Goal: Task Accomplishment & Management: Use online tool/utility

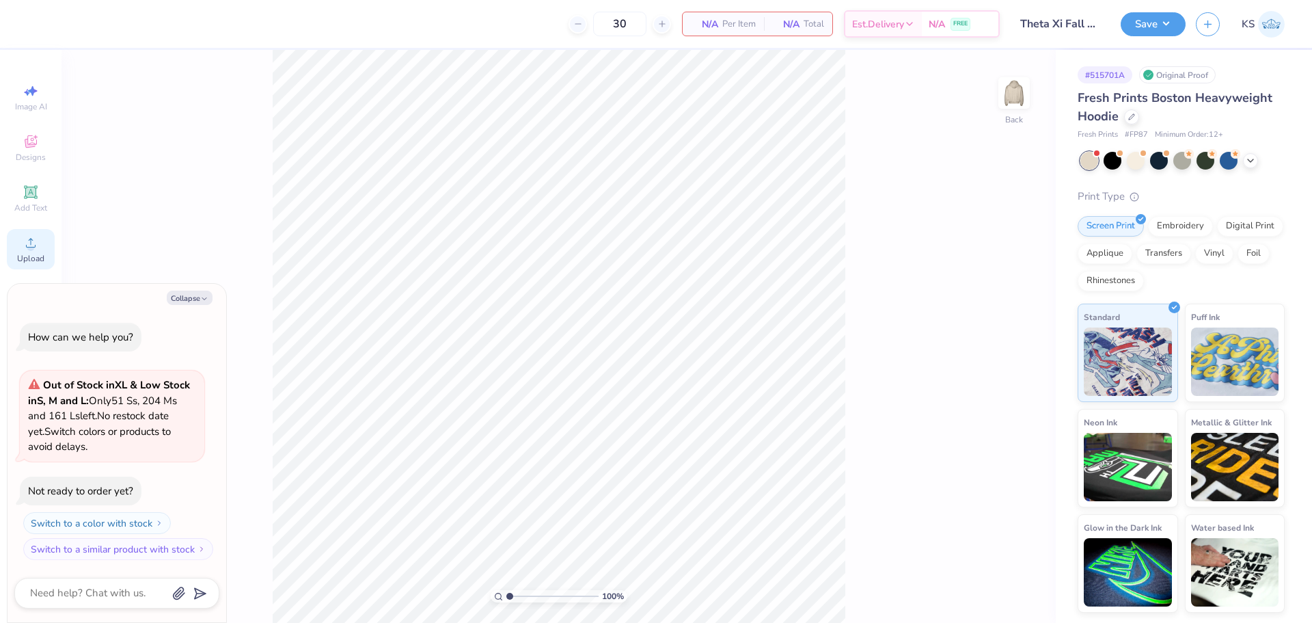
click at [31, 241] on icon at bounding box center [31, 242] width 16 height 16
click at [32, 241] on icon at bounding box center [31, 242] width 16 height 16
type textarea "x"
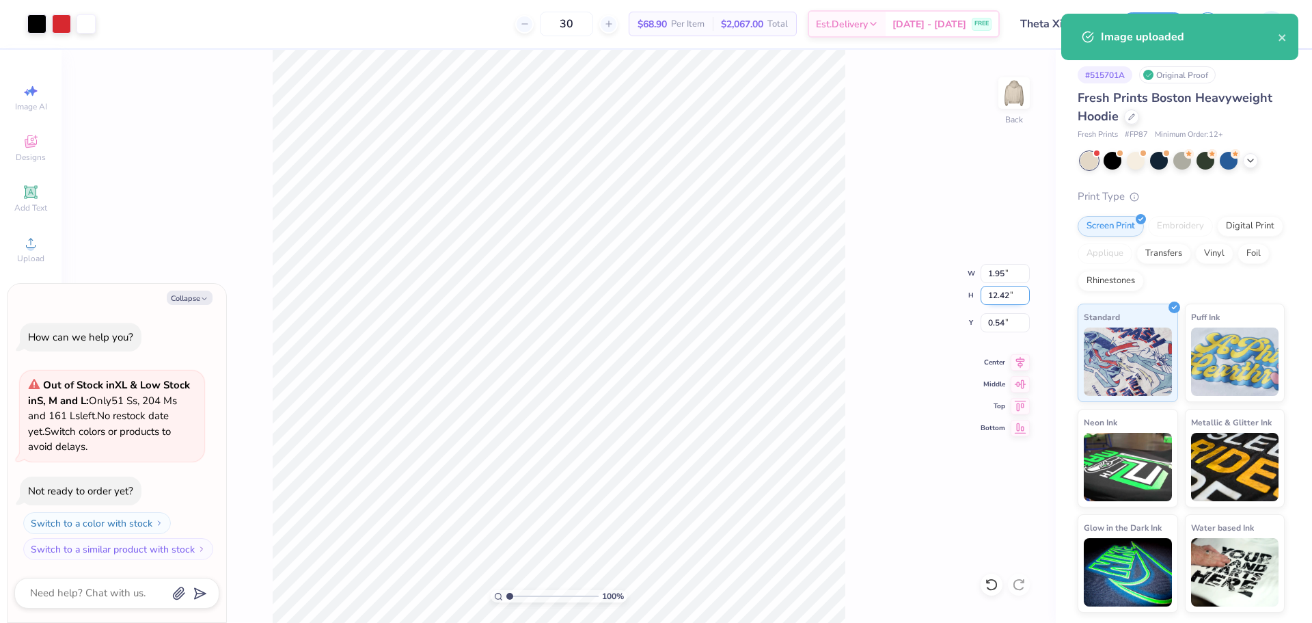
click at [1005, 290] on input "12.42" at bounding box center [1005, 295] width 49 height 19
type input "5"
type textarea "x"
type input "0.78"
type input "5.00"
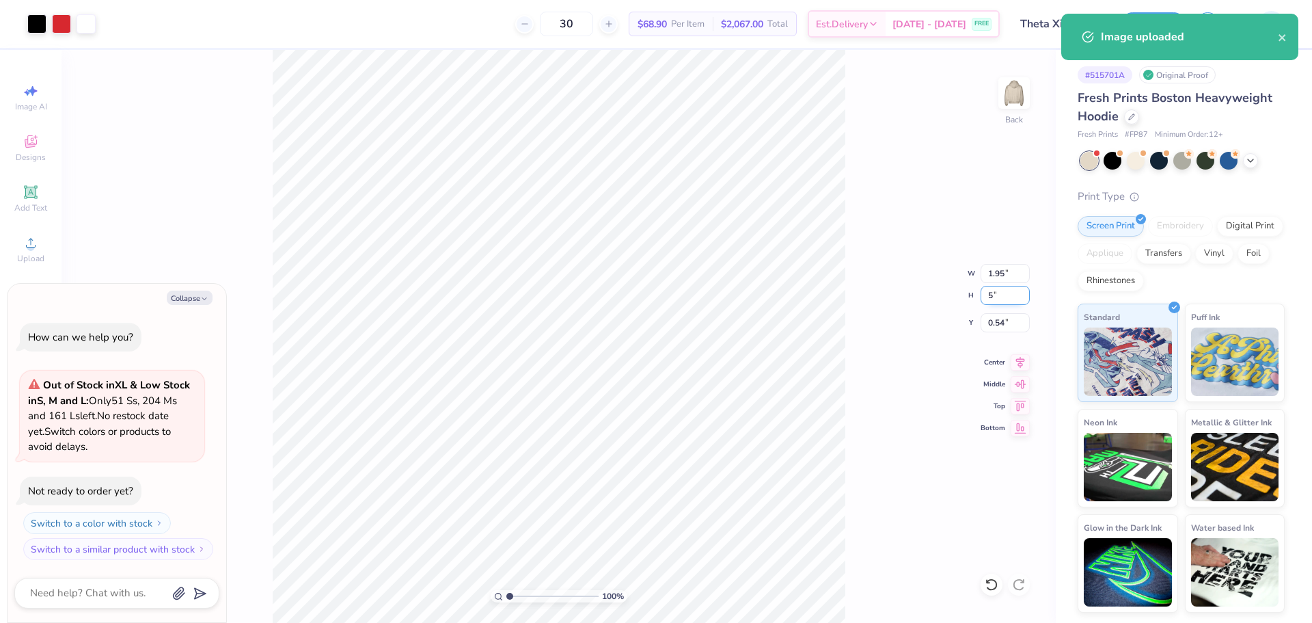
type input "4.25"
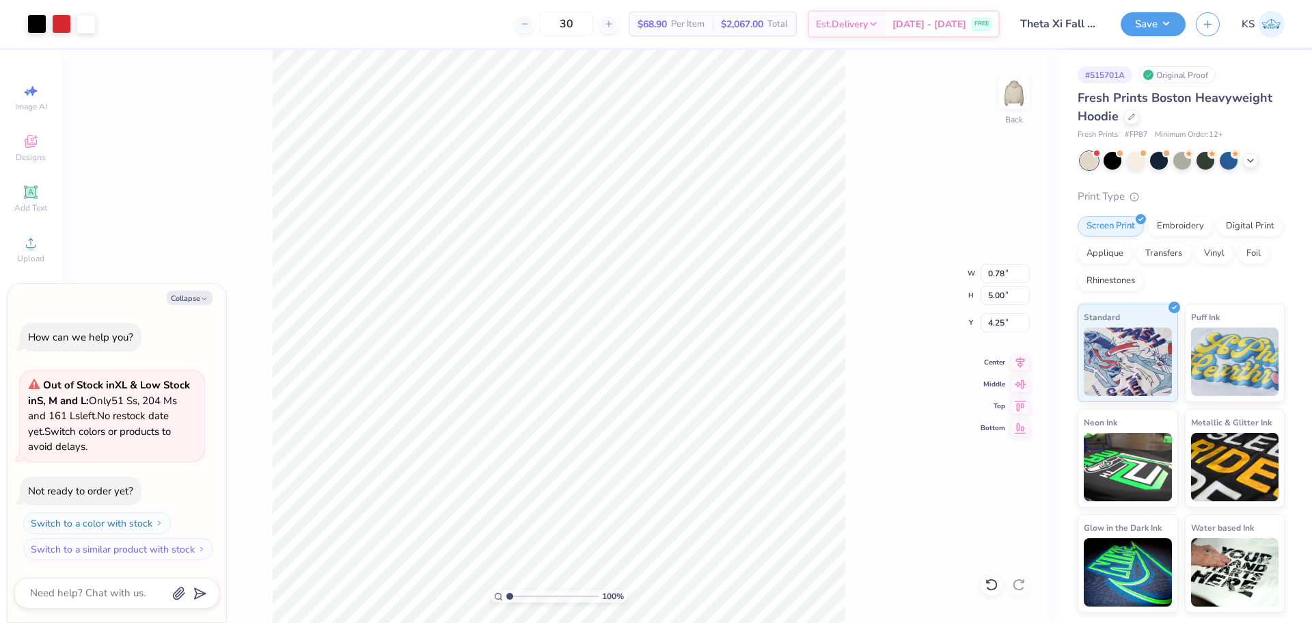
type textarea "x"
type input "1.75"
type textarea "x"
drag, startPoint x: 516, startPoint y: 591, endPoint x: 537, endPoint y: 588, distance: 21.4
click at [537, 590] on input "range" at bounding box center [552, 596] width 92 height 12
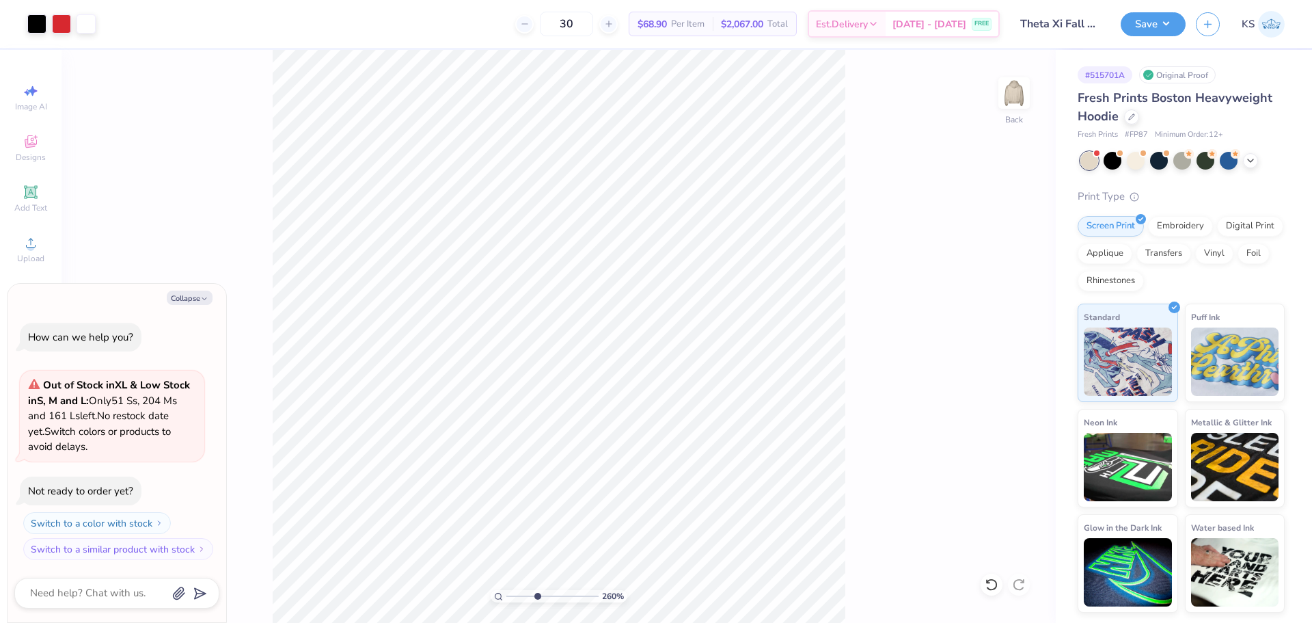
type input "4.02"
type textarea "x"
click at [1006, 320] on input "1.75" at bounding box center [1005, 322] width 49 height 19
type input "1.5"
type textarea "x"
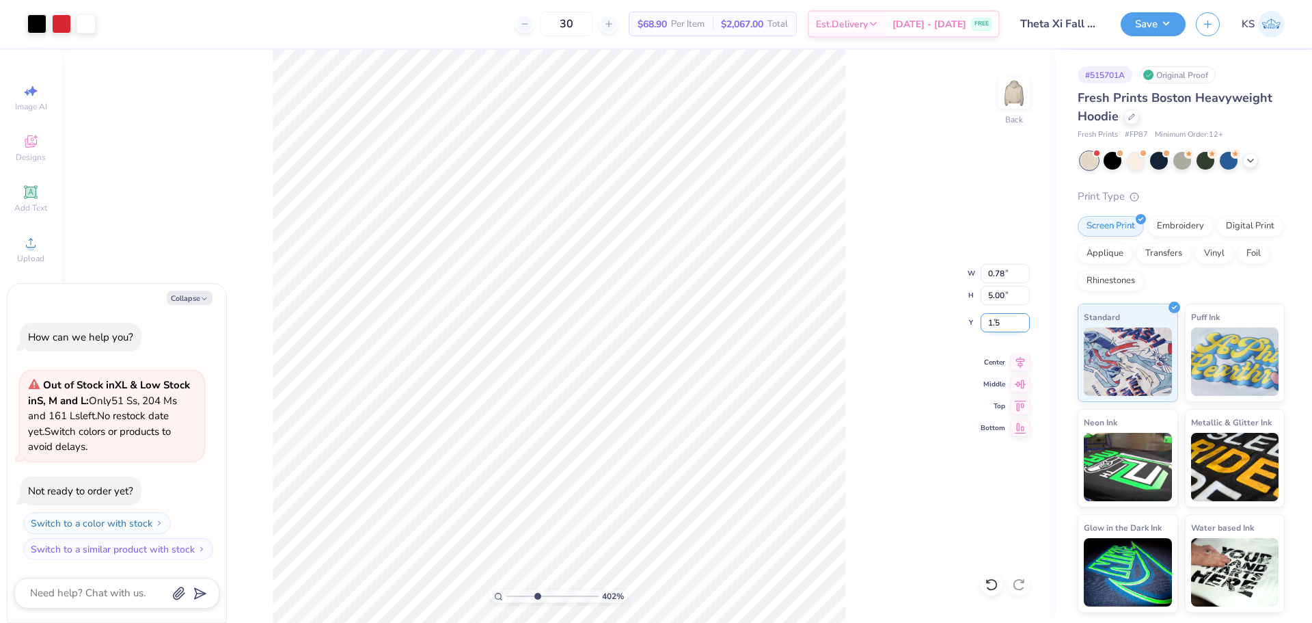
type input "1.50"
type textarea "x"
drag, startPoint x: 536, startPoint y: 592, endPoint x: 522, endPoint y: 592, distance: 13.7
type input "1.93"
click at [518, 596] on input "range" at bounding box center [552, 596] width 92 height 12
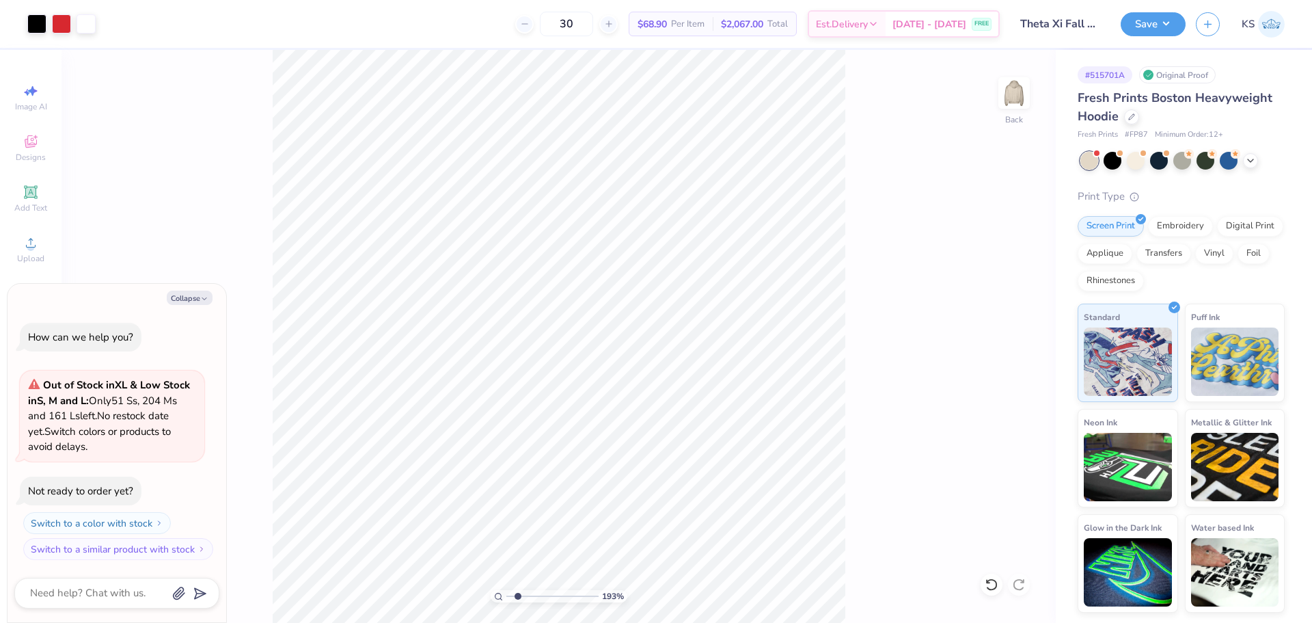
type textarea "x"
type input "1.93"
type textarea "x"
type input "1.93"
type textarea "x"
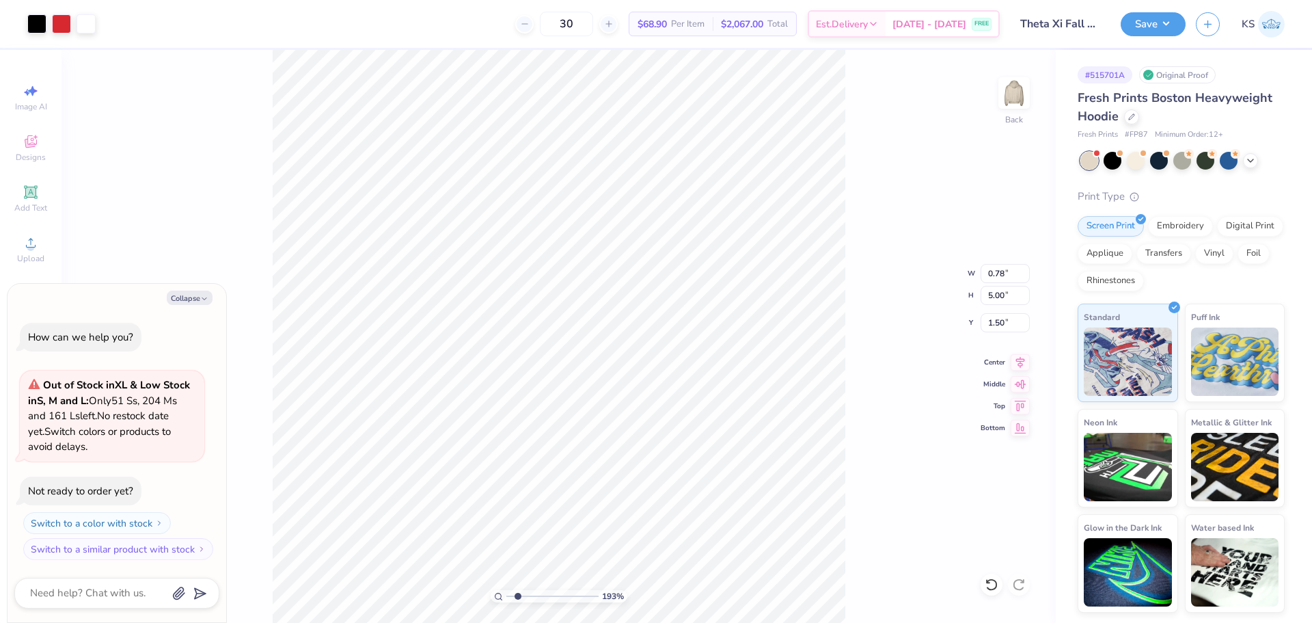
type input "1.93"
type textarea "x"
type input "1.93"
type textarea "x"
type input "1.93"
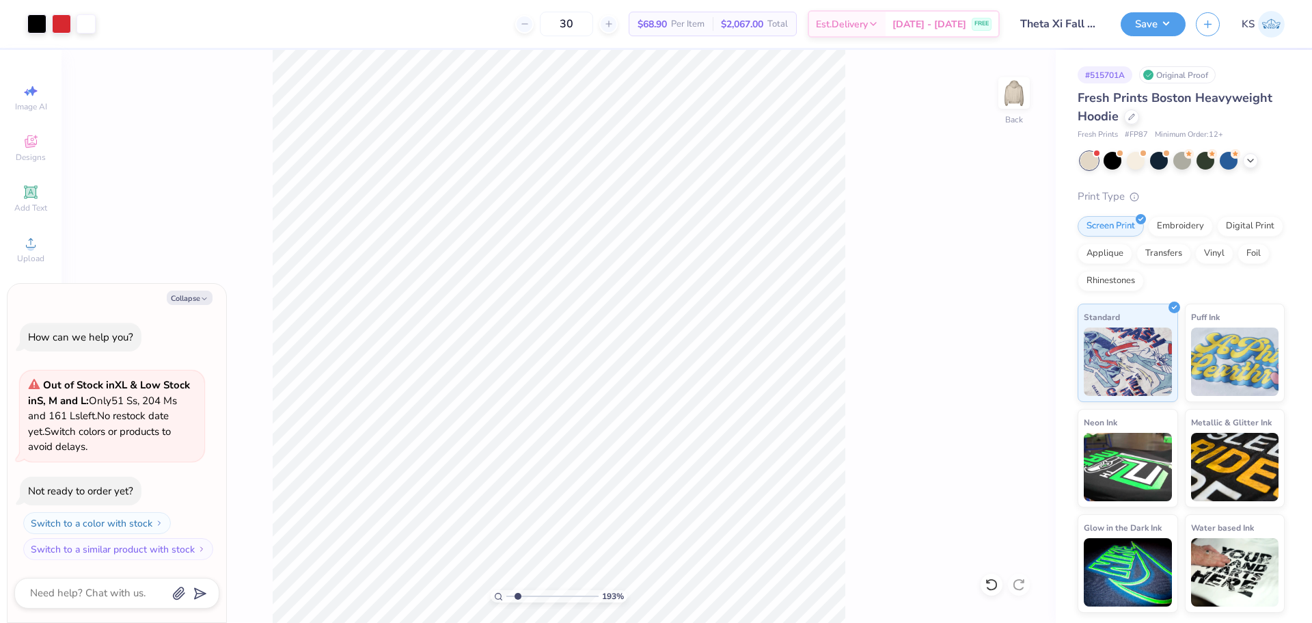
type textarea "x"
type input "1.93"
type textarea "x"
drag, startPoint x: 524, startPoint y: 595, endPoint x: 506, endPoint y: 591, distance: 18.9
type input "1"
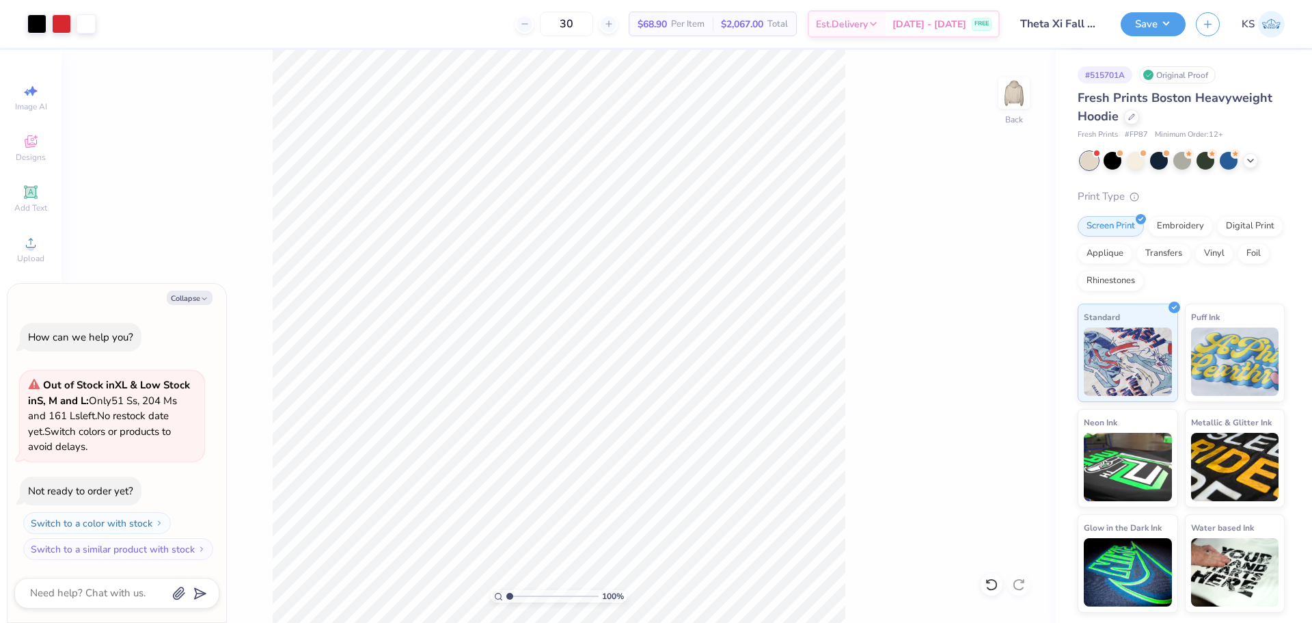
click at [506, 592] on input "range" at bounding box center [552, 596] width 92 height 12
click at [1018, 99] on img at bounding box center [1014, 93] width 55 height 55
click at [29, 239] on icon at bounding box center [31, 242] width 16 height 16
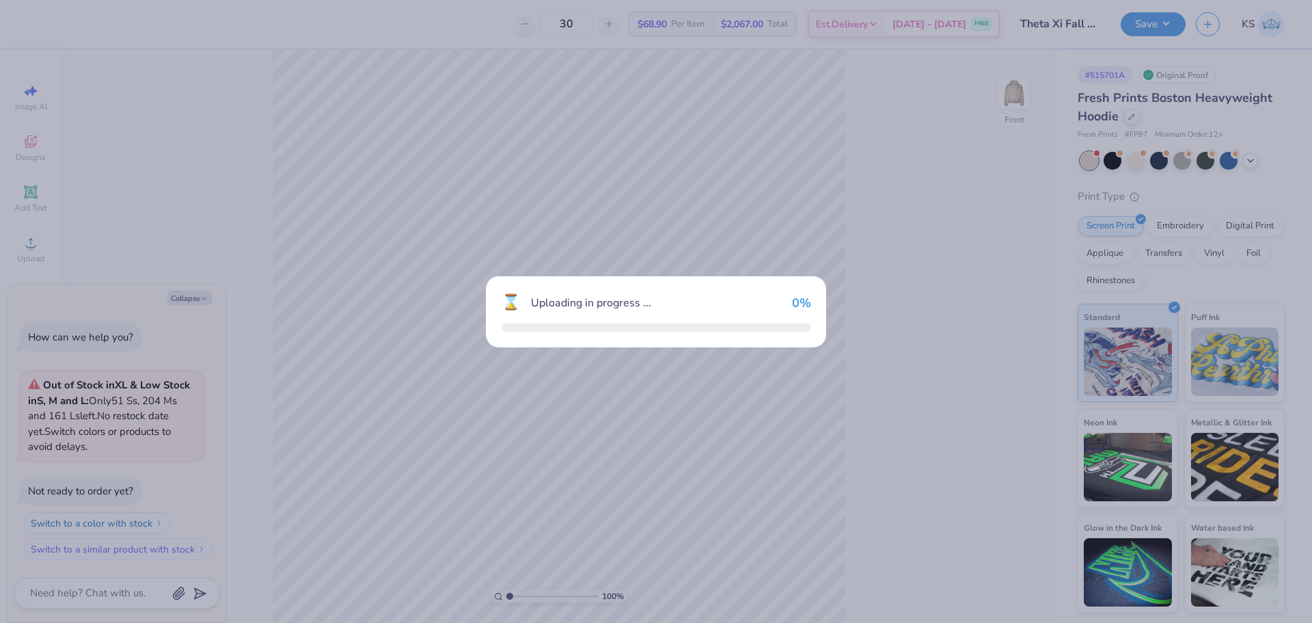
type textarea "x"
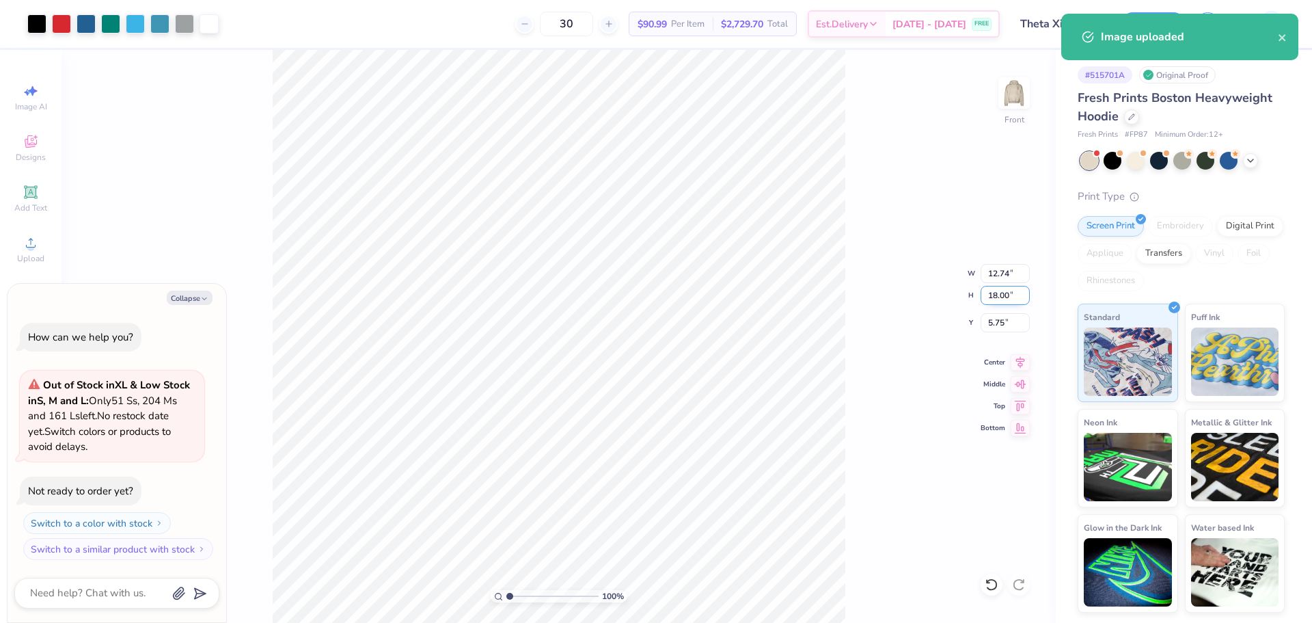
click at [1001, 299] on input "18.00" at bounding box center [1005, 295] width 49 height 19
type input "15"
type textarea "x"
type input "10.62"
type input "15.00"
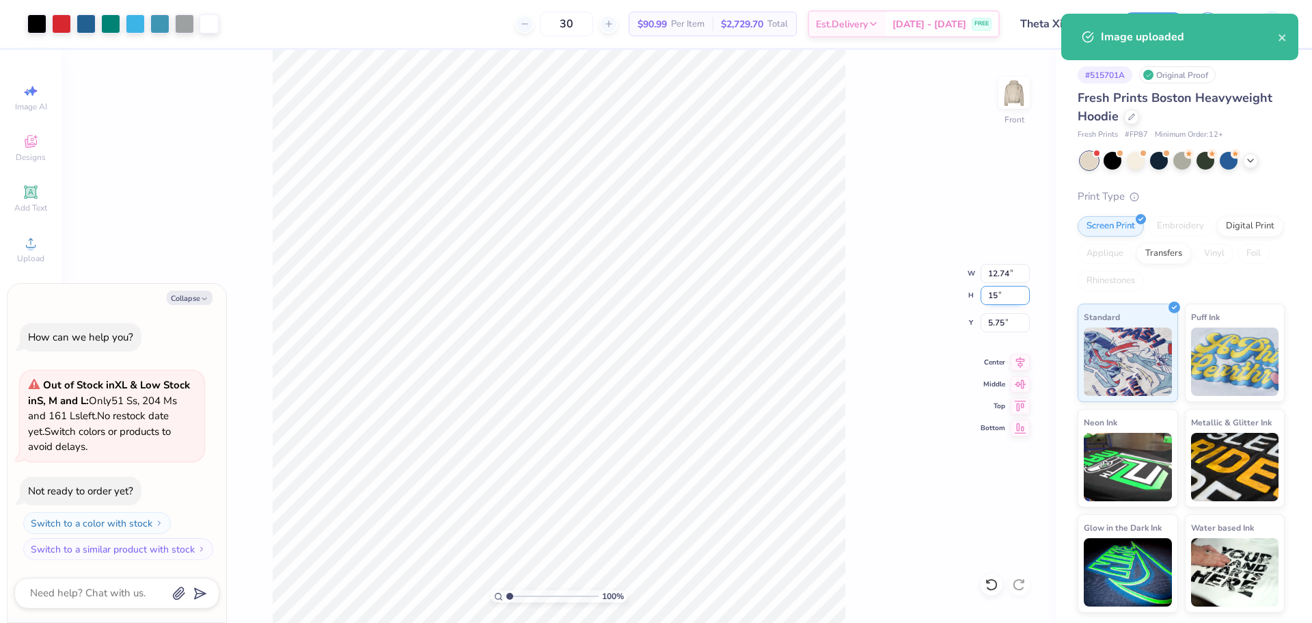
type input "7.25"
click at [1001, 275] on input "10.62" at bounding box center [1005, 273] width 49 height 19
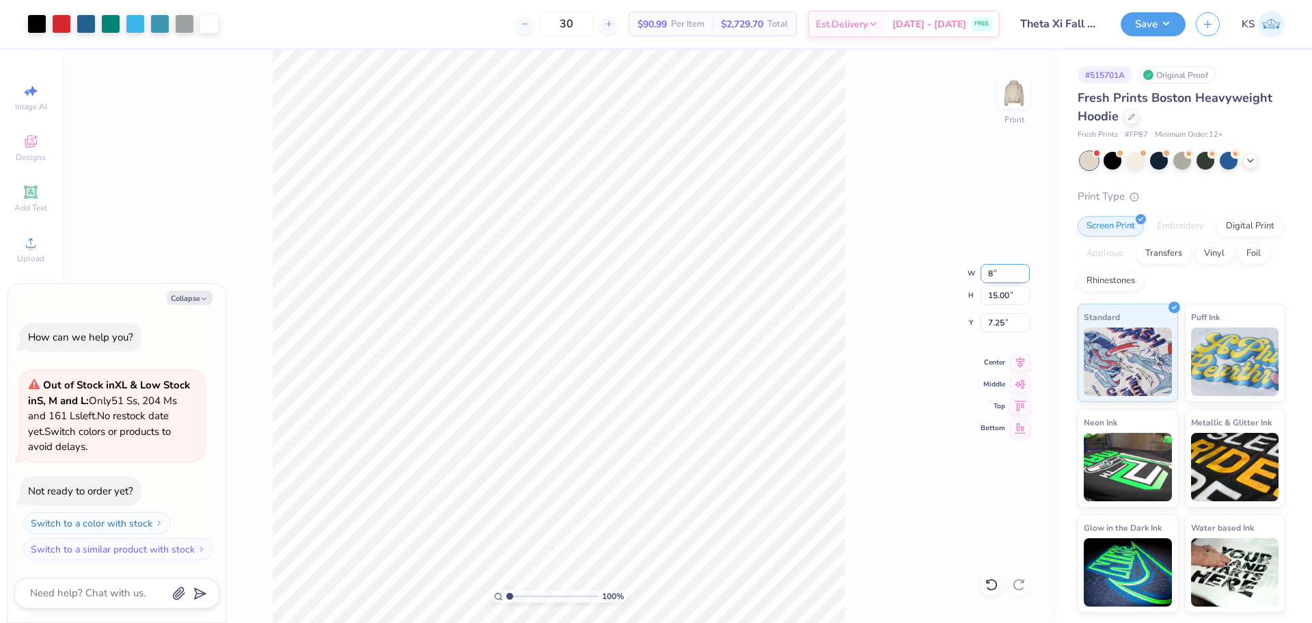
type input "8"
type textarea "x"
type input "8.00"
type input "11.30"
click at [1000, 326] on input "9.10" at bounding box center [1005, 322] width 49 height 19
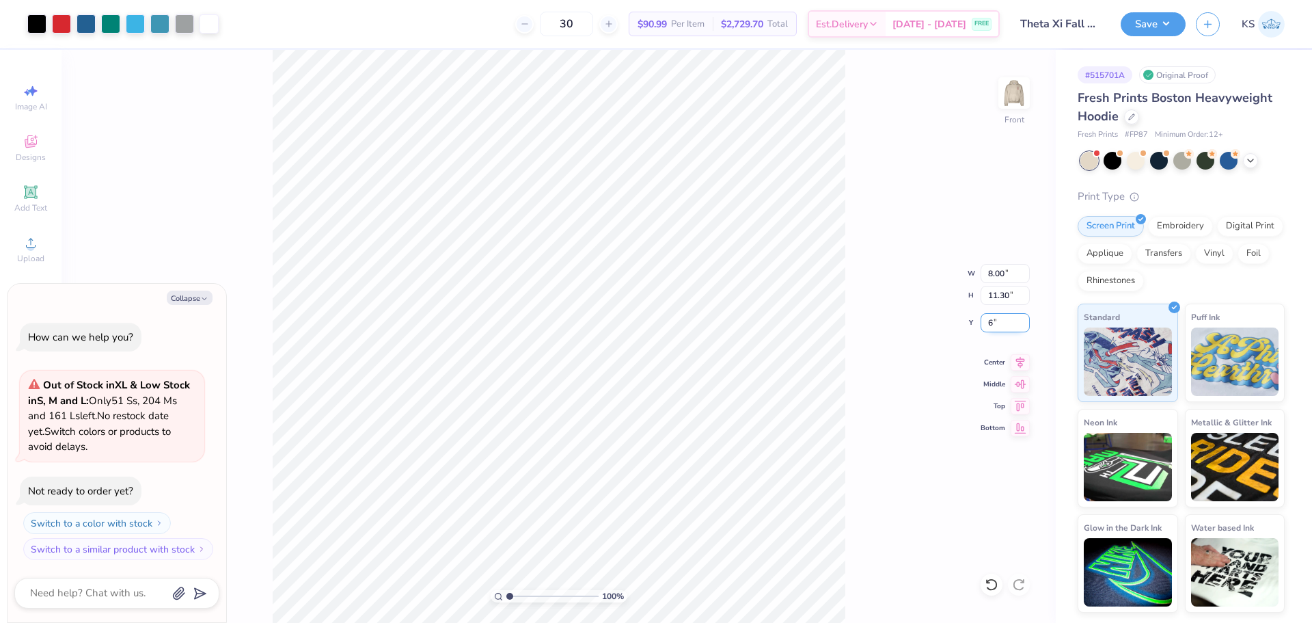
type input "6"
type textarea "x"
type input "6.00"
click at [1020, 356] on icon at bounding box center [1020, 360] width 19 height 16
click at [32, 203] on span "Add Text" at bounding box center [30, 207] width 33 height 11
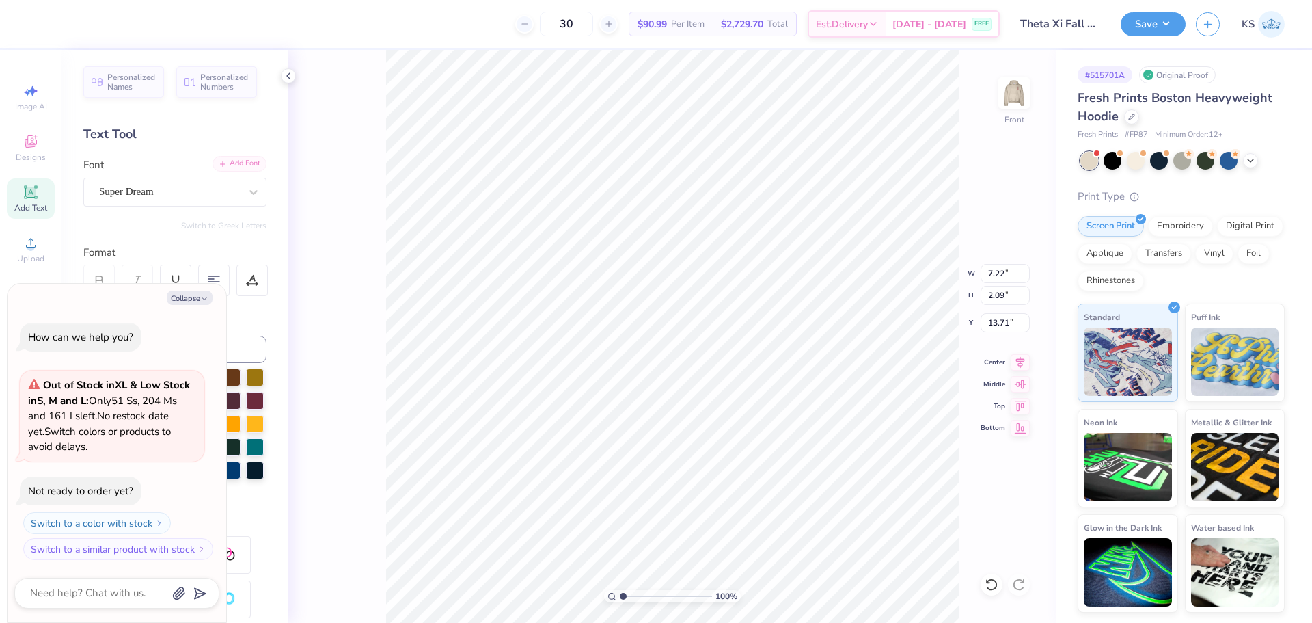
click at [231, 161] on div "Add Font" at bounding box center [240, 164] width 54 height 16
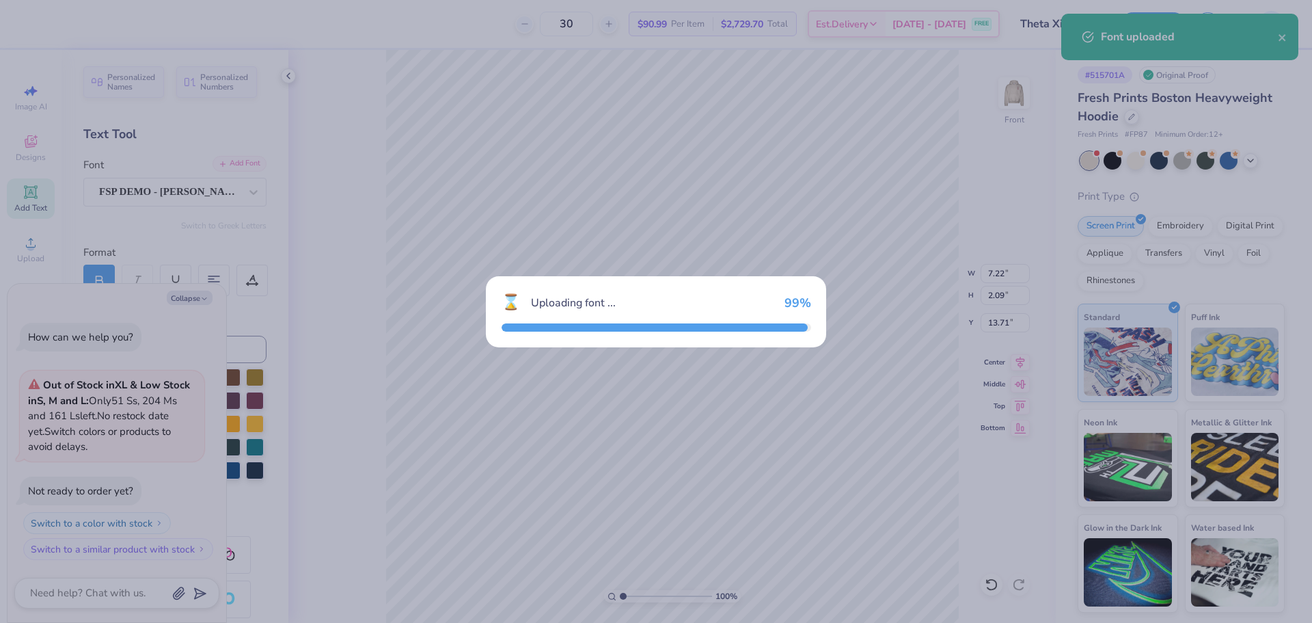
type textarea "x"
type input "8.31"
type input "2.04"
type input "13.73"
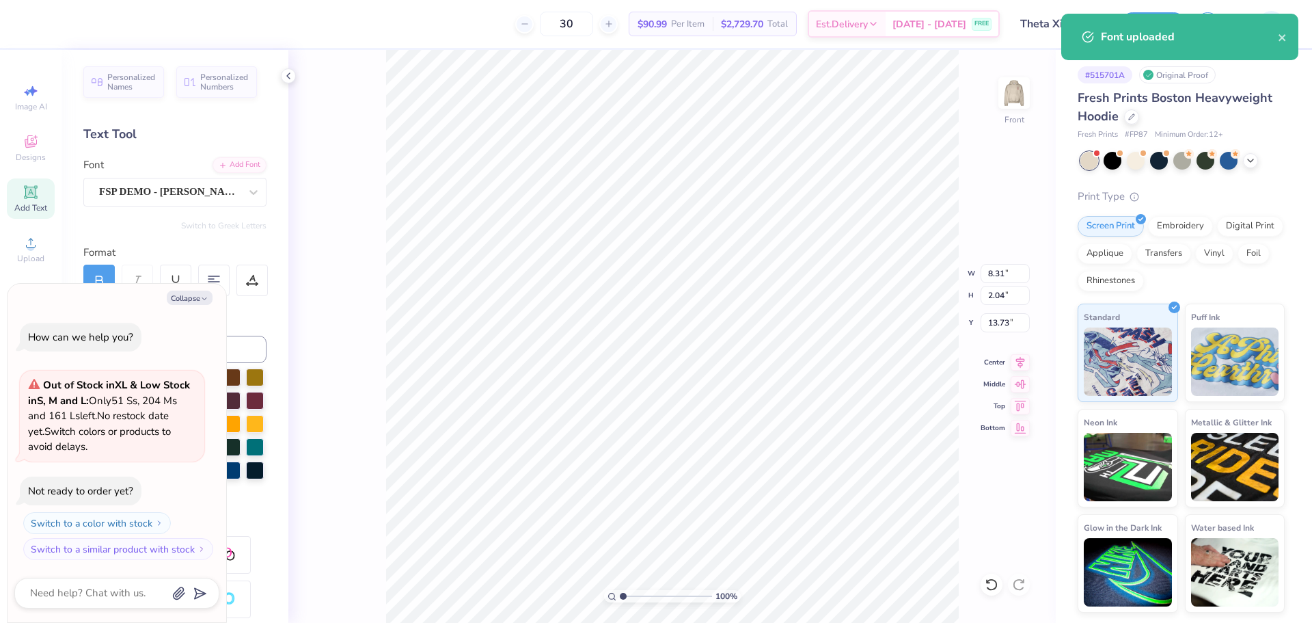
type textarea "x"
type input "18.18"
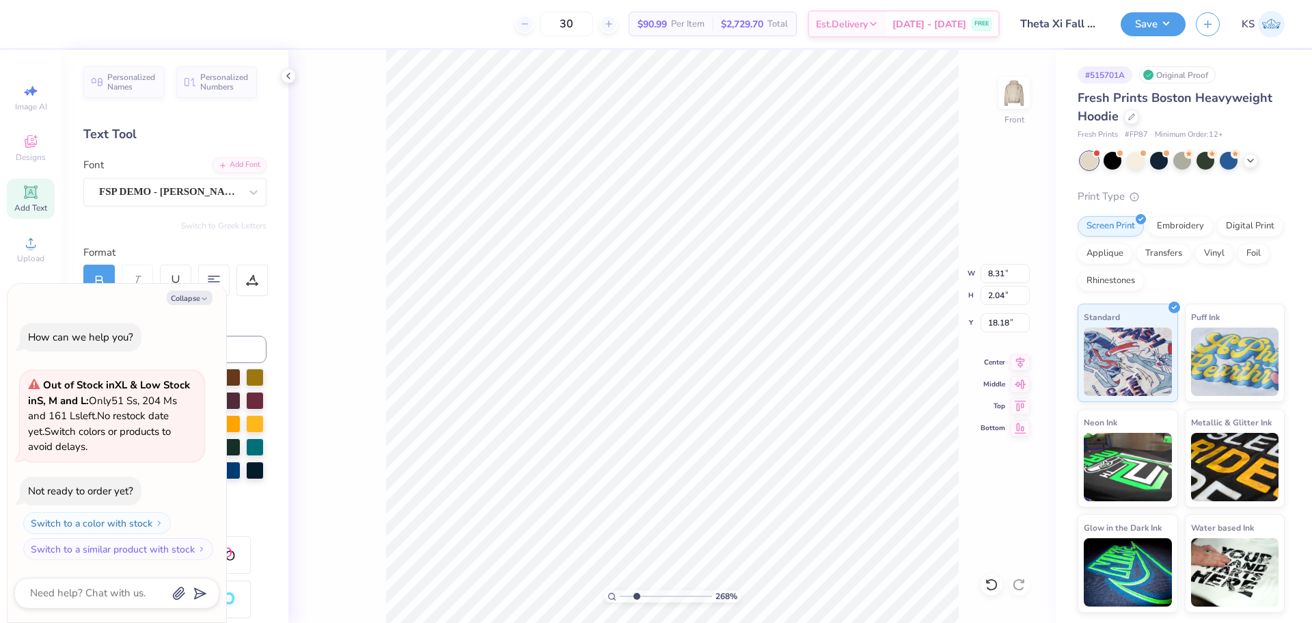
type input "2.45"
click at [636, 598] on input "range" at bounding box center [666, 596] width 92 height 12
type textarea "x"
type textarea "F"
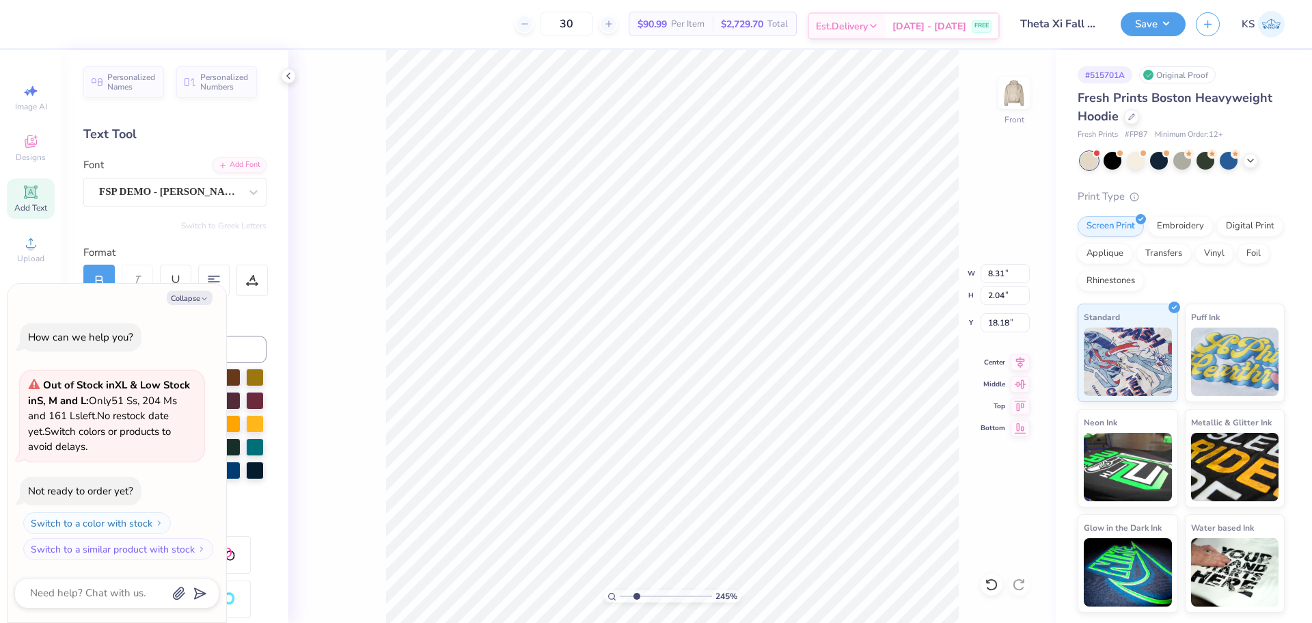
type textarea "x"
type textarea "FA"
type textarea "x"
type textarea "FAL"
type textarea "x"
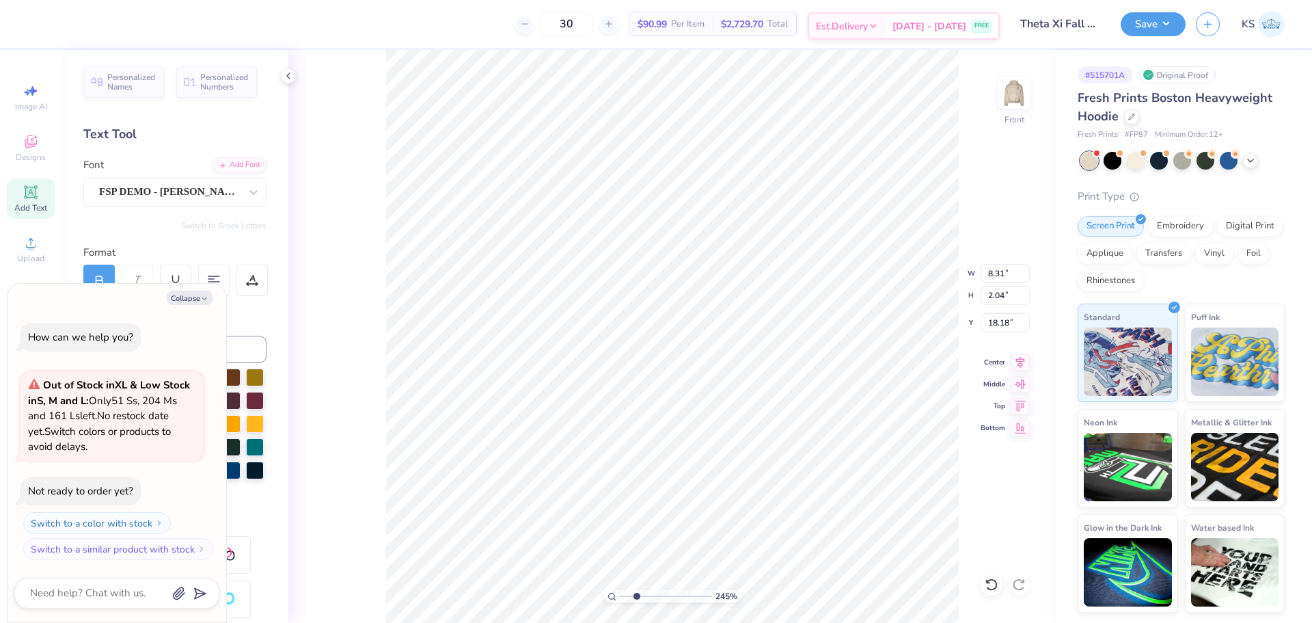
type textarea "FALL"
type textarea "x"
type textarea "FALL"
type textarea "x"
type textarea "FALL F"
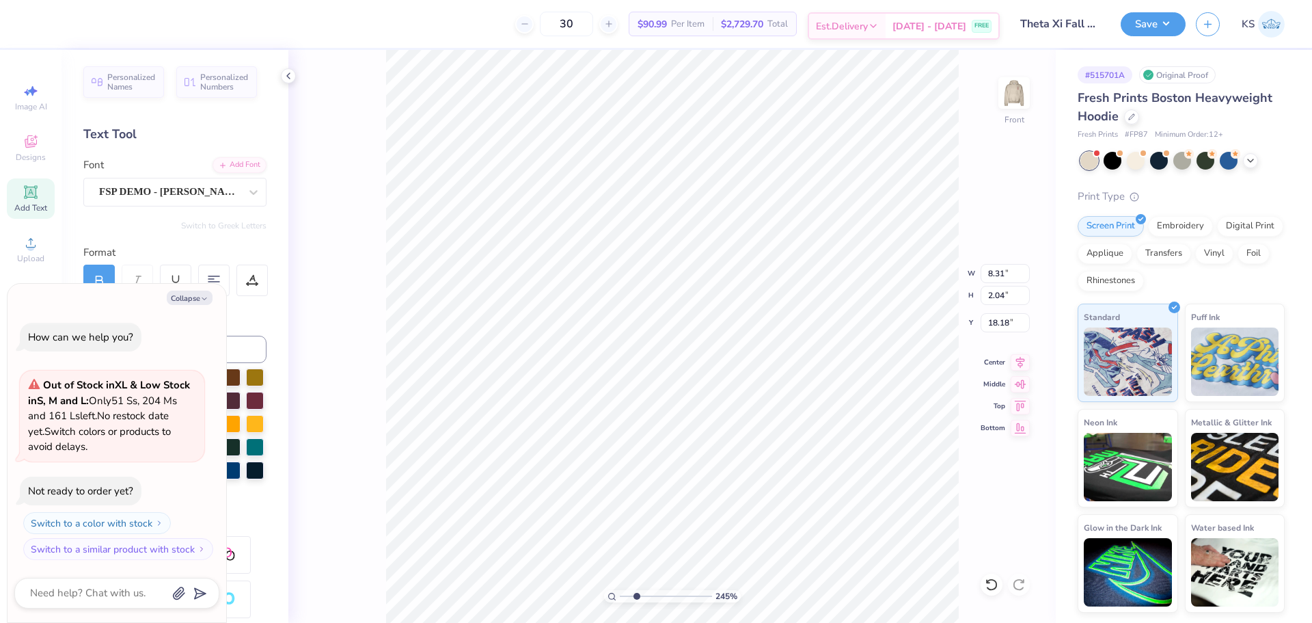
type textarea "x"
type textarea "FALL FO"
type textarea "x"
type textarea "FALL FOR"
type textarea "x"
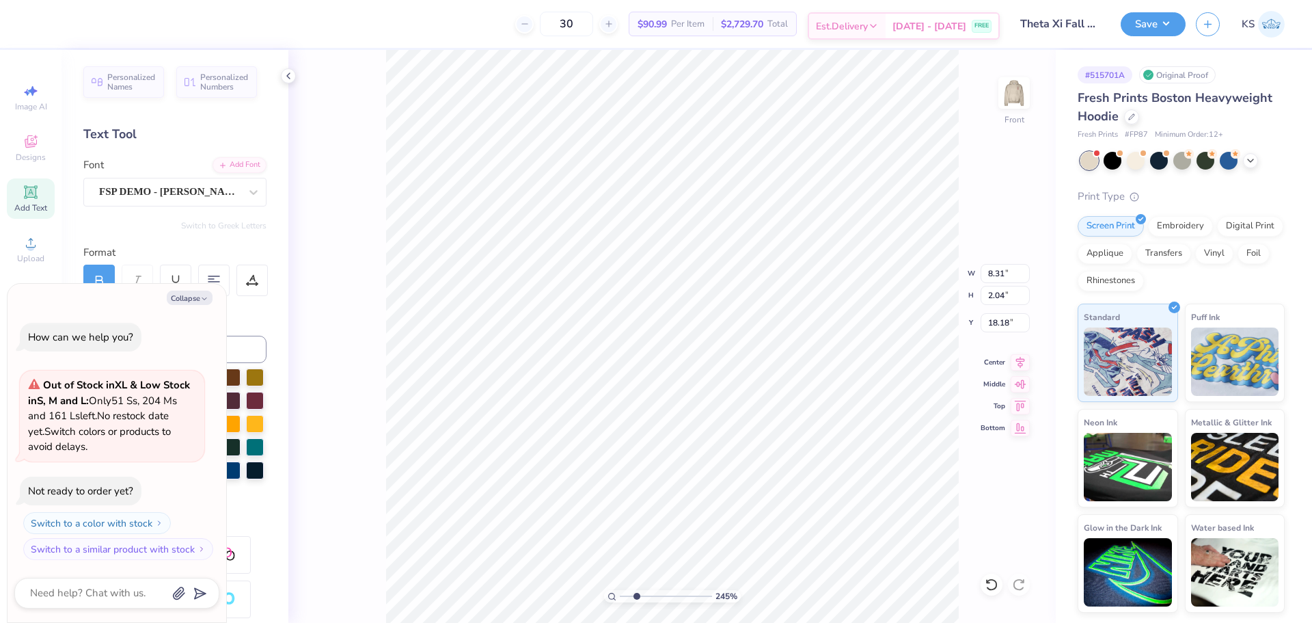
type textarea "FALL FORM"
type textarea "x"
type textarea "FALL FORMA"
type textarea "x"
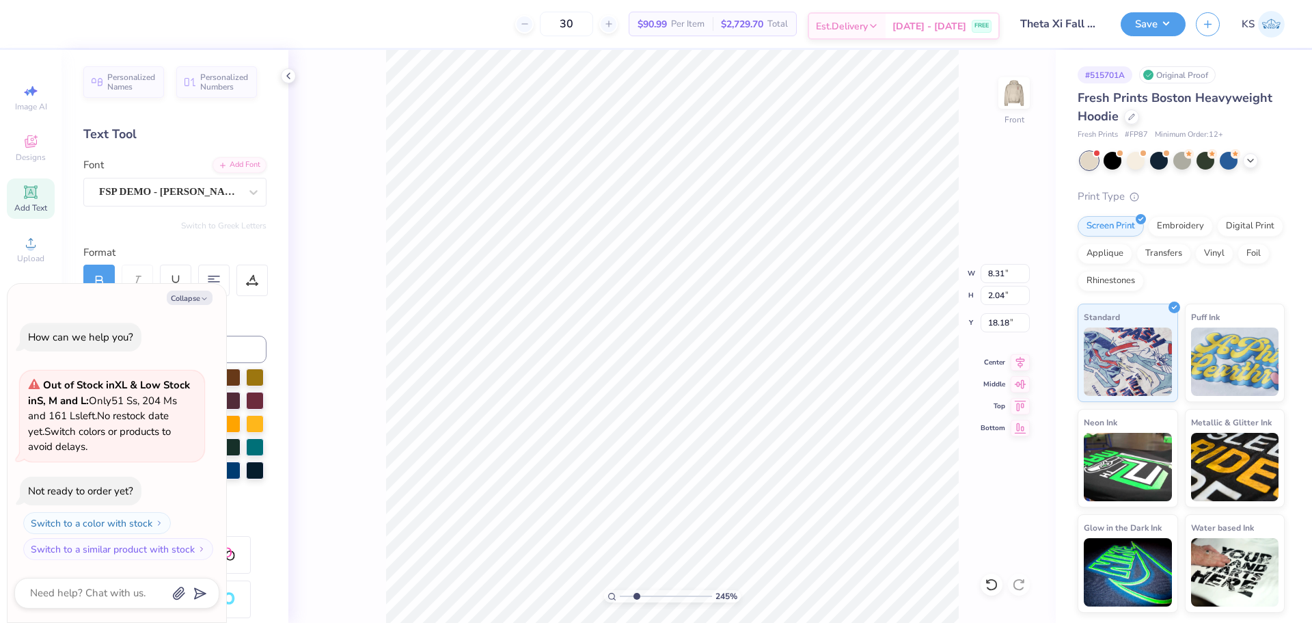
type textarea "FALL FORMAL"
type textarea "x"
type input "18.36"
type input "1.77"
type input "18.31"
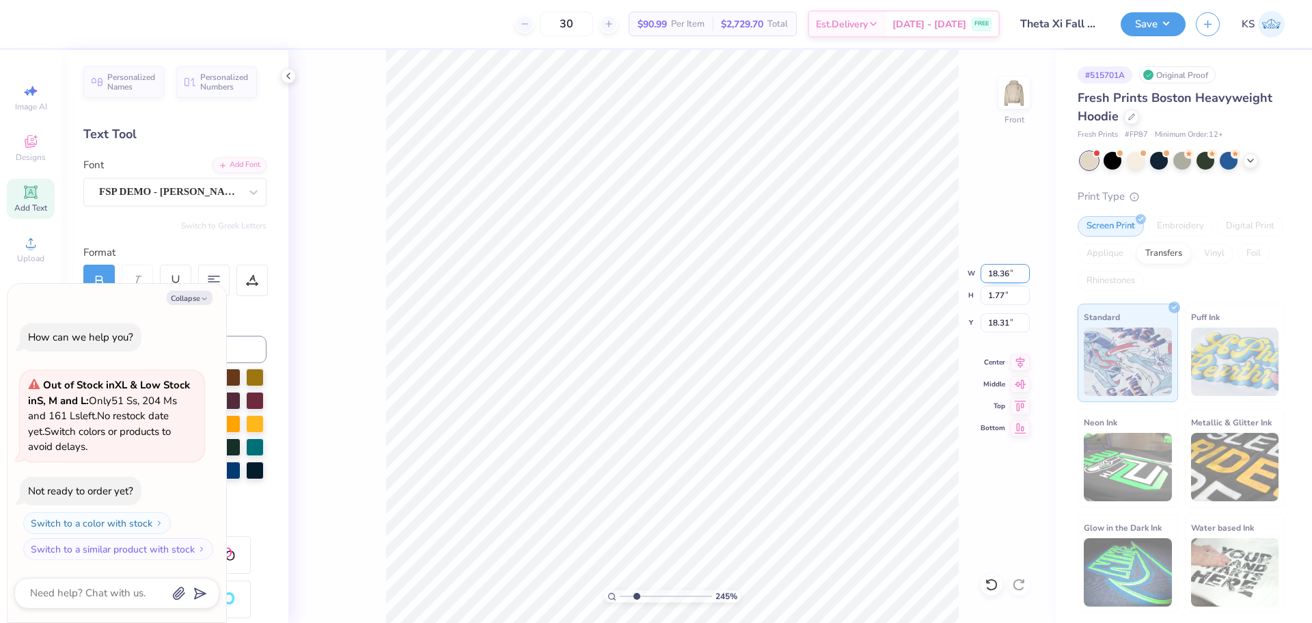
drag, startPoint x: 1001, startPoint y: 273, endPoint x: 987, endPoint y: 273, distance: 14.4
click at [1000, 273] on input "18.36" at bounding box center [1005, 273] width 49 height 19
type input "6"
type textarea "x"
type input "6.00"
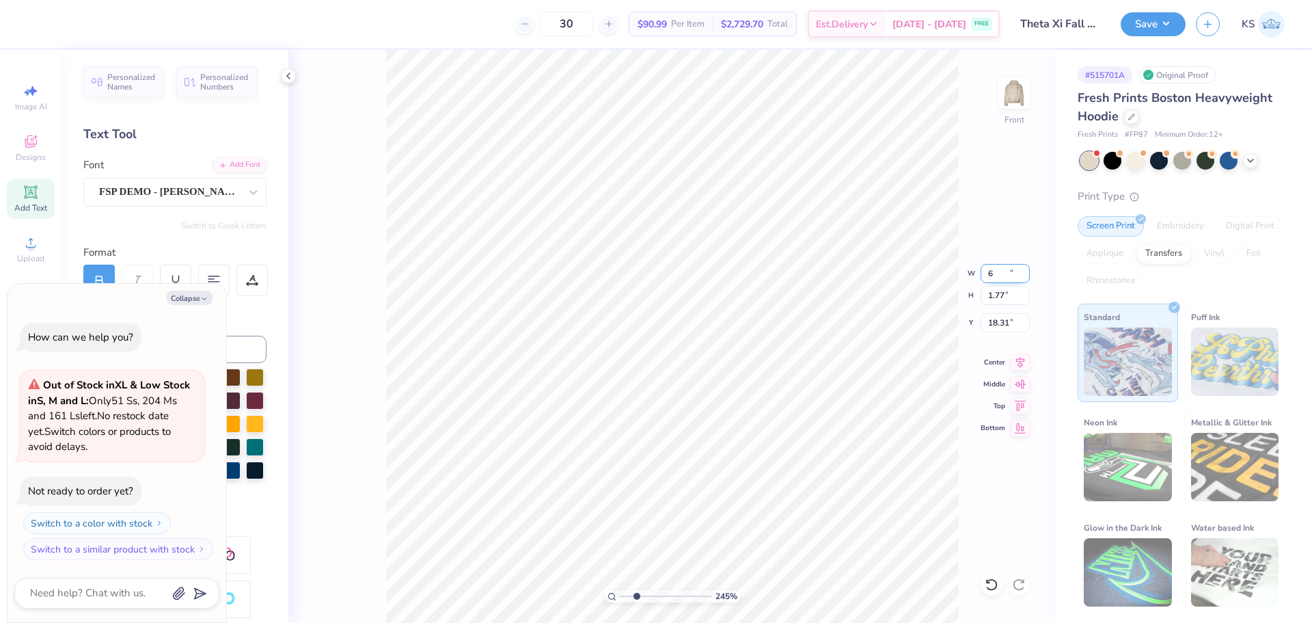
type input "0.58"
type input "18.91"
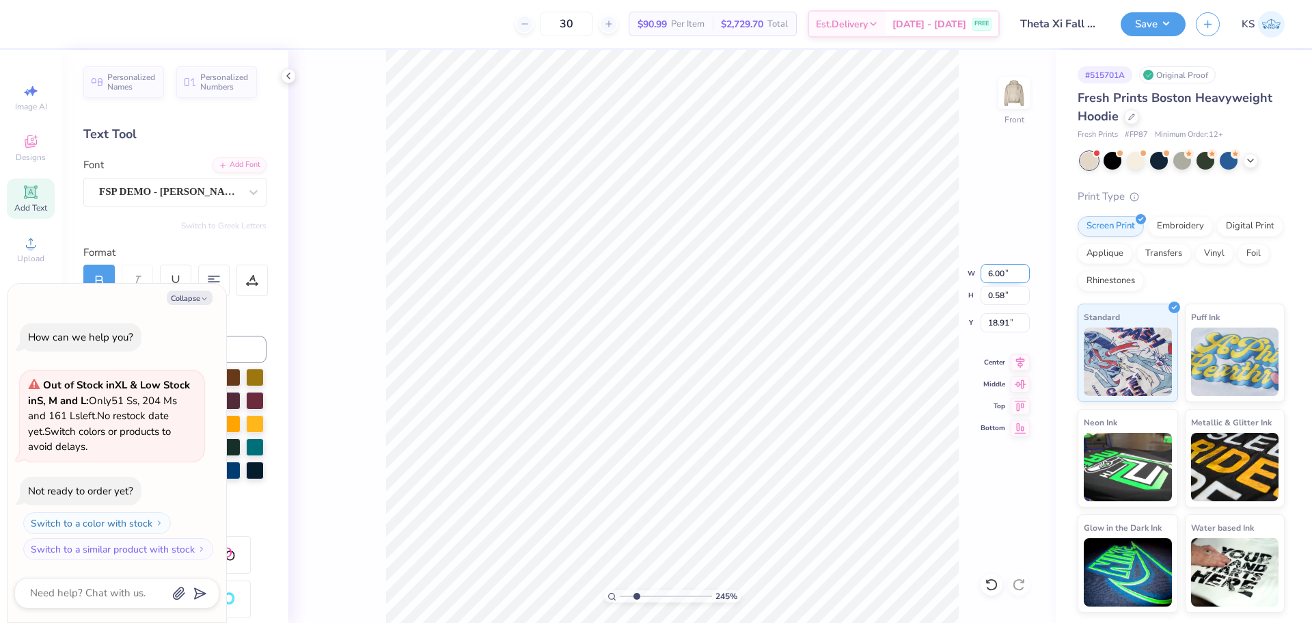
click at [1006, 275] on input "6.00" at bounding box center [1005, 273] width 49 height 19
type input "4"
type textarea "x"
type input "4.00"
type input "0.39"
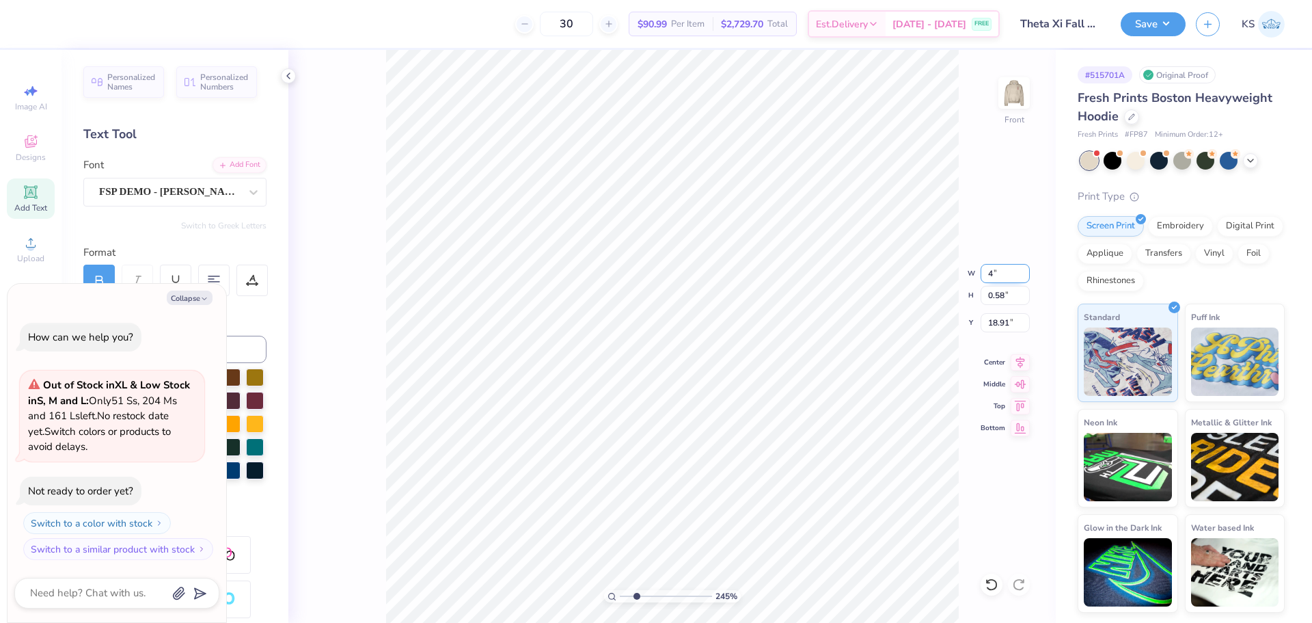
type input "19.00"
type textarea "x"
type input "17.97"
type textarea "x"
type input "18.81"
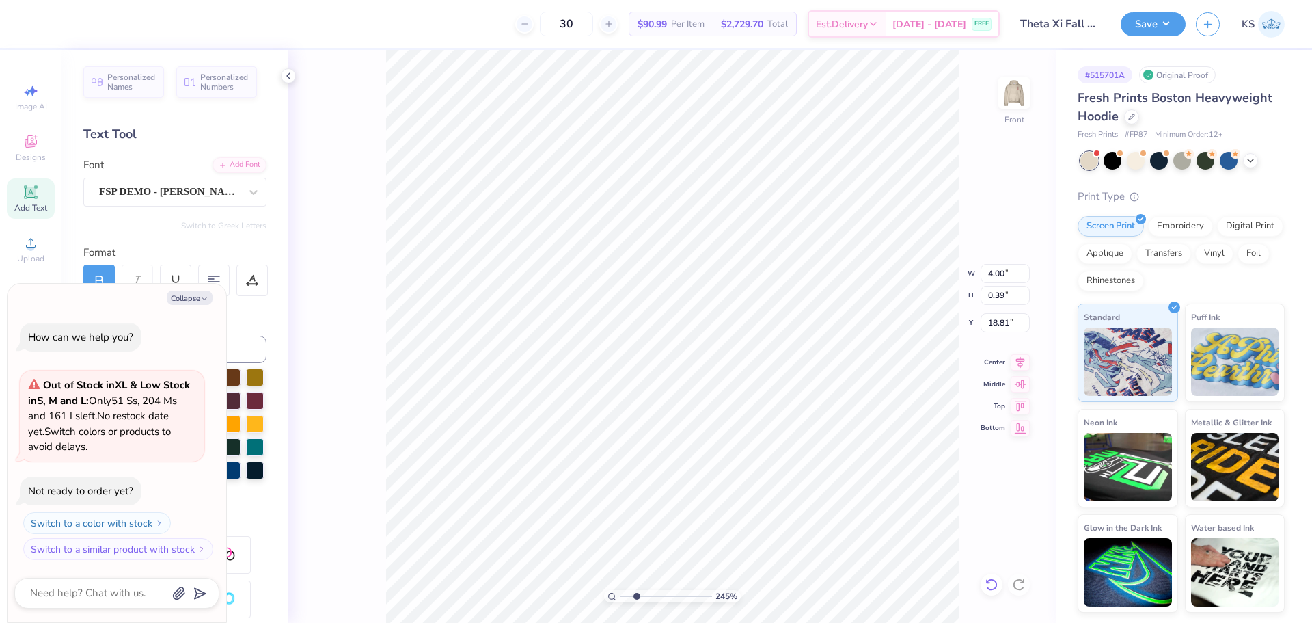
click at [989, 577] on icon at bounding box center [992, 584] width 14 height 14
type textarea "x"
type input "17.97"
type textarea "x"
type input "18.64"
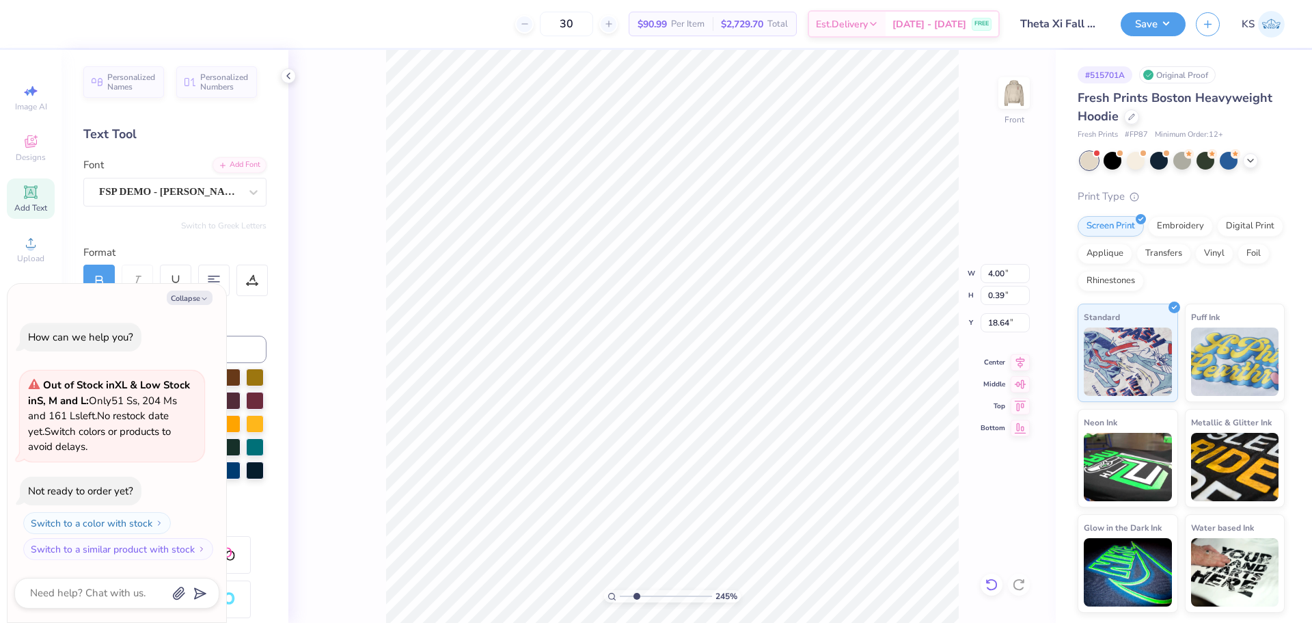
scroll to position [12, 1]
type textarea "x"
type textarea "2"
type textarea "x"
type textarea "202"
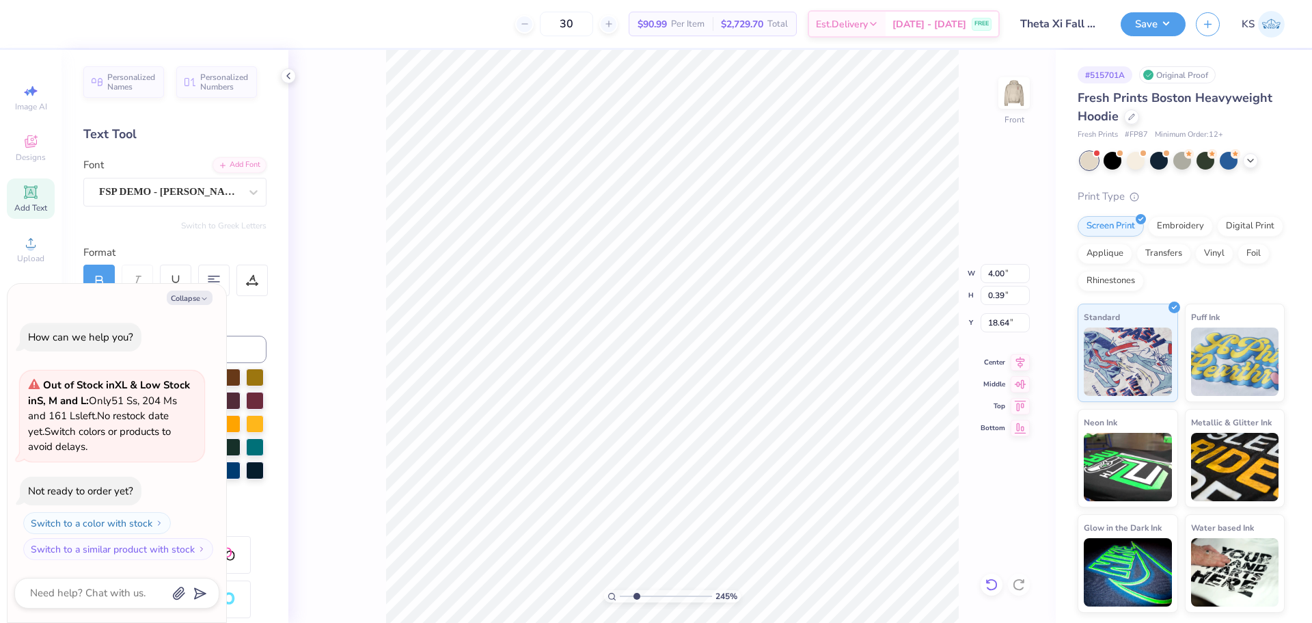
type textarea "x"
type textarea "2025"
type textarea "x"
type input "1.33"
type input "0.40"
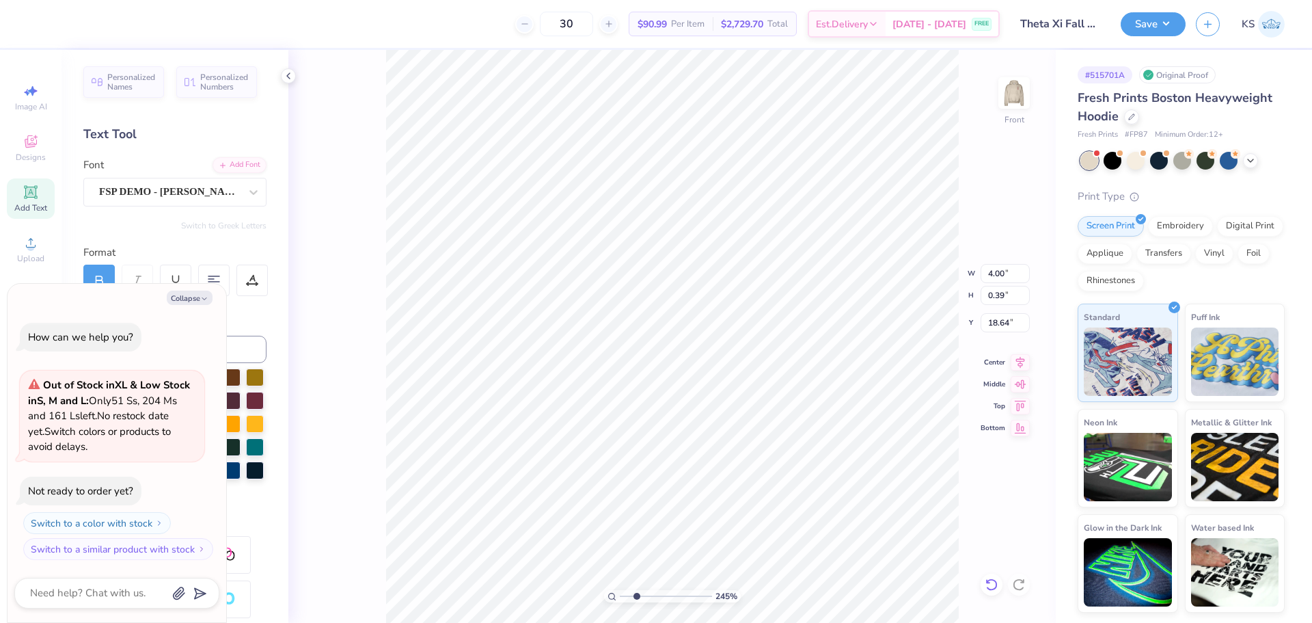
type input "18.63"
click at [1015, 362] on icon at bounding box center [1020, 360] width 19 height 16
click at [253, 285] on icon at bounding box center [252, 280] width 12 height 12
click at [200, 299] on icon "button" at bounding box center [204, 299] width 8 height 8
type textarea "x"
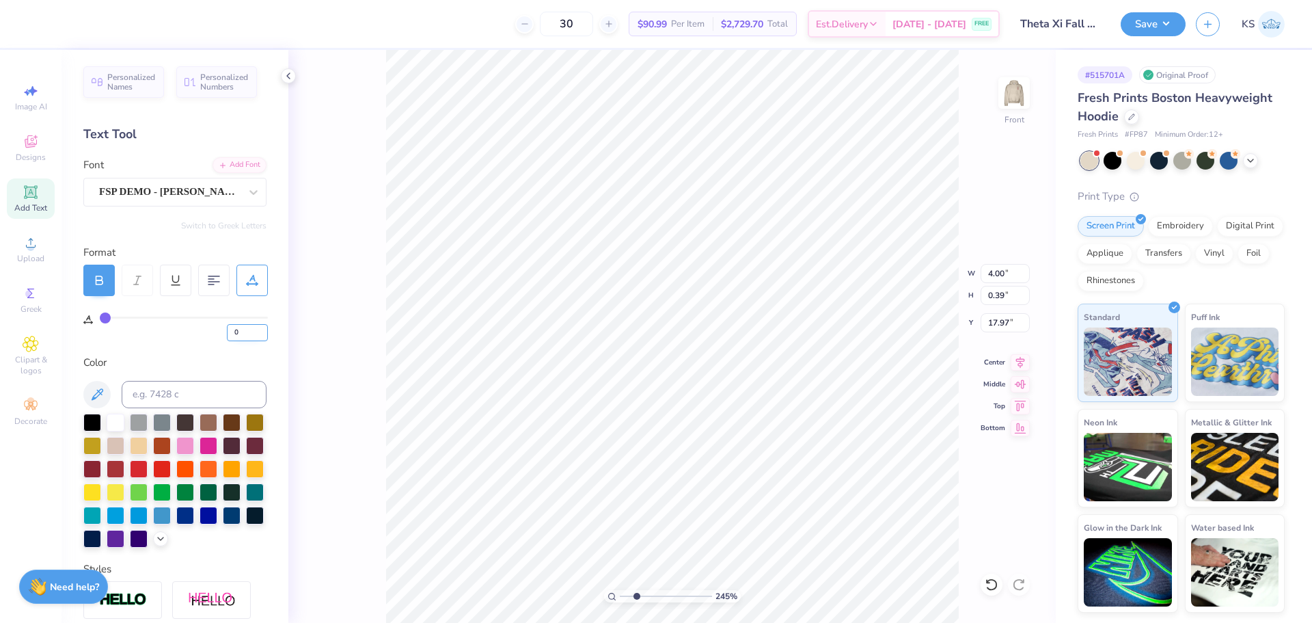
click at [245, 330] on input "0" at bounding box center [247, 332] width 41 height 17
type input "10"
type input "1.33"
type input "0.40"
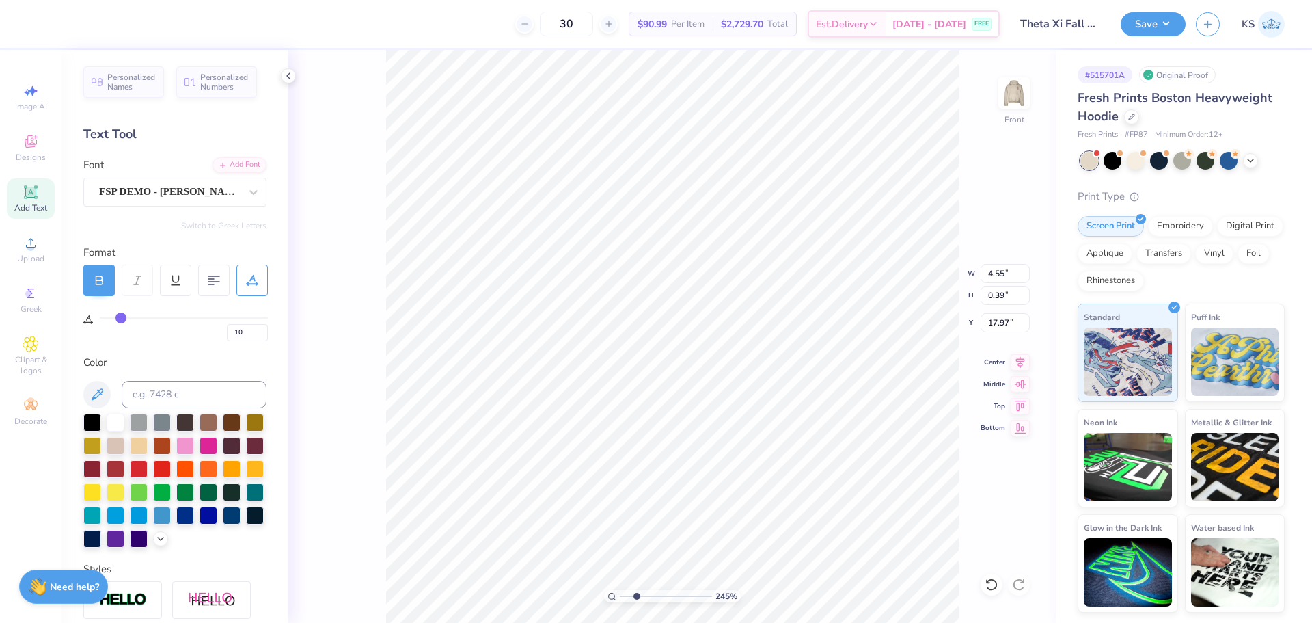
type input "18.63"
type input "0"
click at [249, 334] on input "0" at bounding box center [247, 332] width 41 height 17
type input "10"
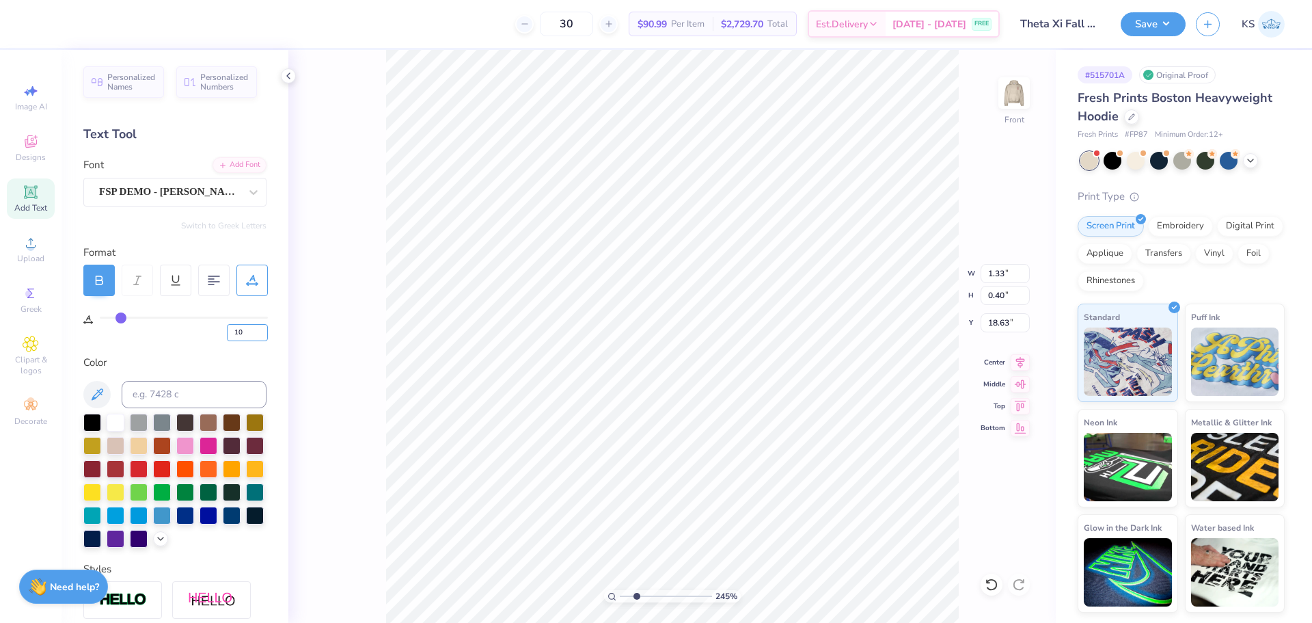
type input "1.49"
click at [1024, 356] on icon at bounding box center [1020, 360] width 19 height 16
click at [998, 269] on input "4.55" at bounding box center [1005, 273] width 49 height 19
type input "4.00"
type input "0.94"
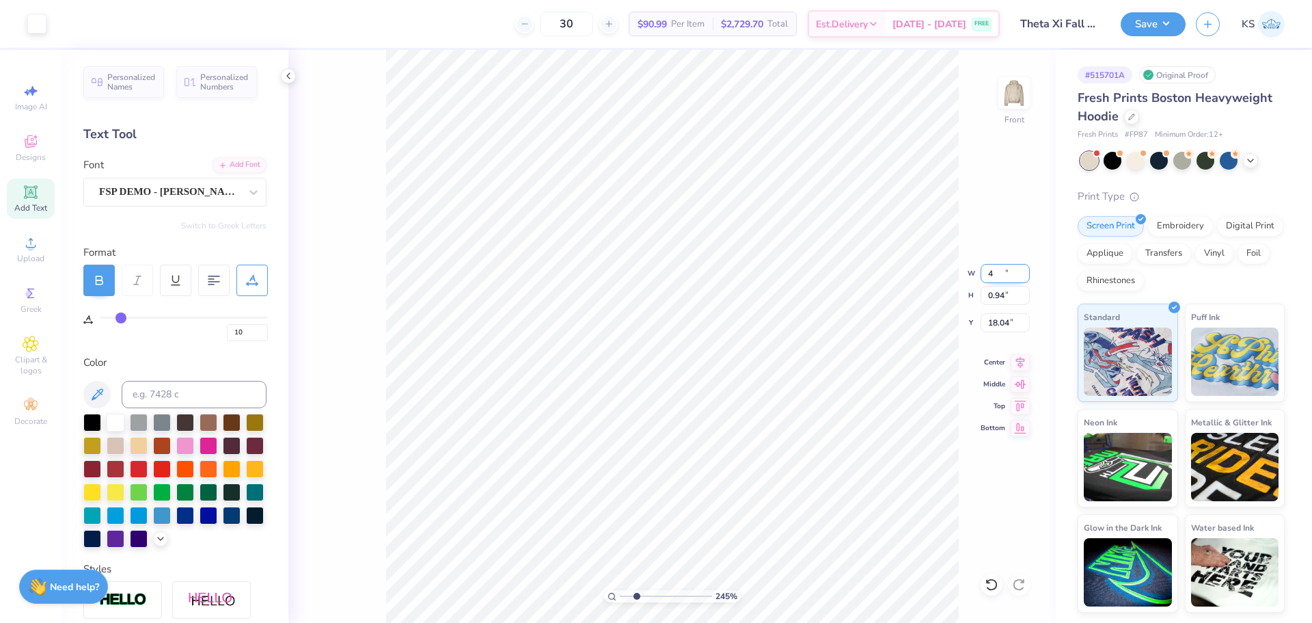
type input "18.04"
type input "1.31"
type input "0.35"
type input "18.62"
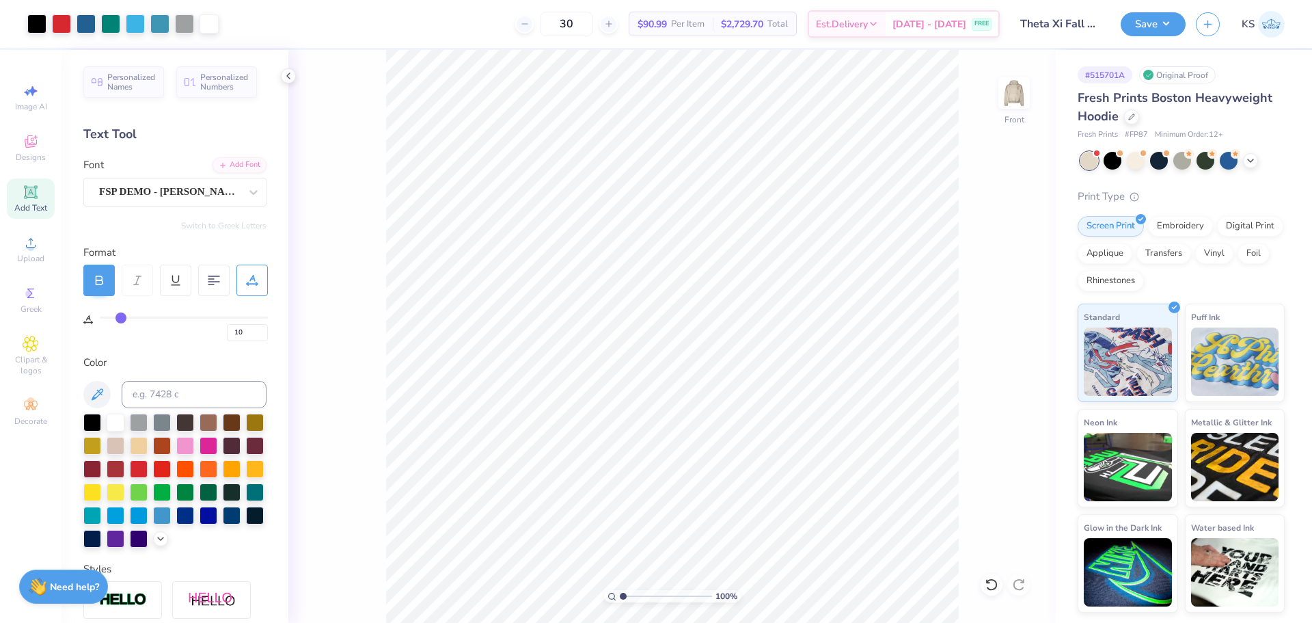
drag, startPoint x: 635, startPoint y: 595, endPoint x: 572, endPoint y: 585, distance: 63.6
type input "1"
click at [620, 590] on input "range" at bounding box center [666, 596] width 92 height 12
click at [994, 299] on input "12.87" at bounding box center [1005, 295] width 49 height 19
type input "15"
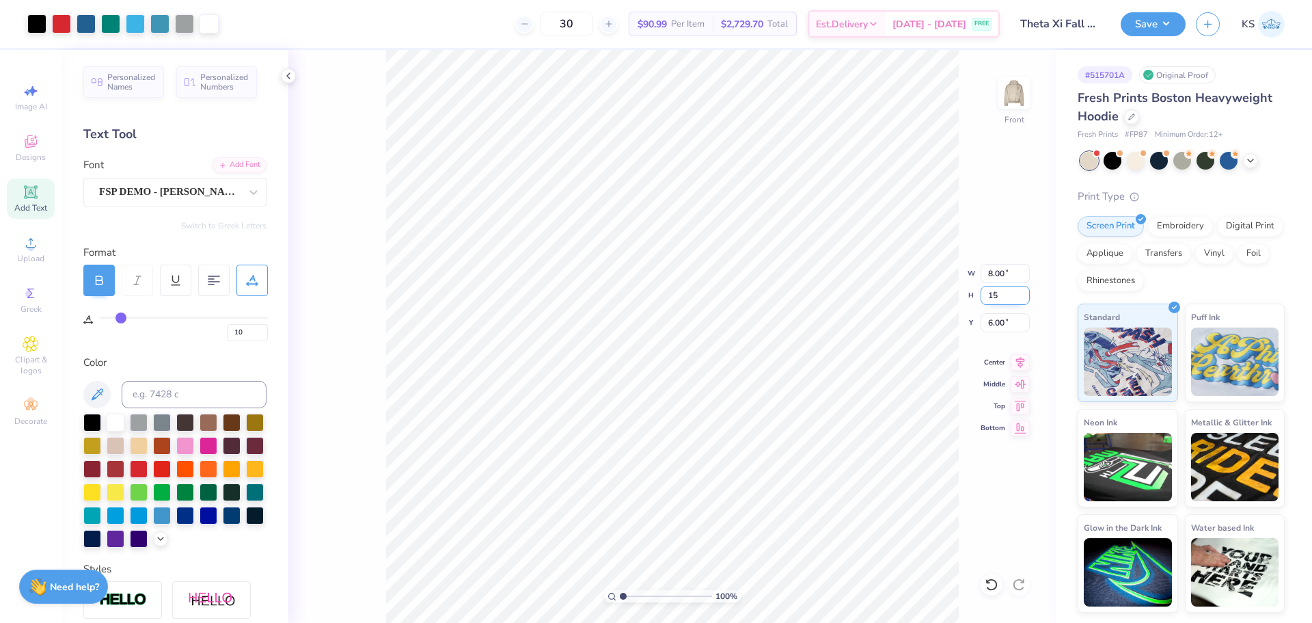
type input "9.32"
type input "15.00"
click at [1009, 320] on input "5.00" at bounding box center [1005, 322] width 49 height 19
type input "6.00"
click at [1023, 359] on icon at bounding box center [1020, 360] width 19 height 16
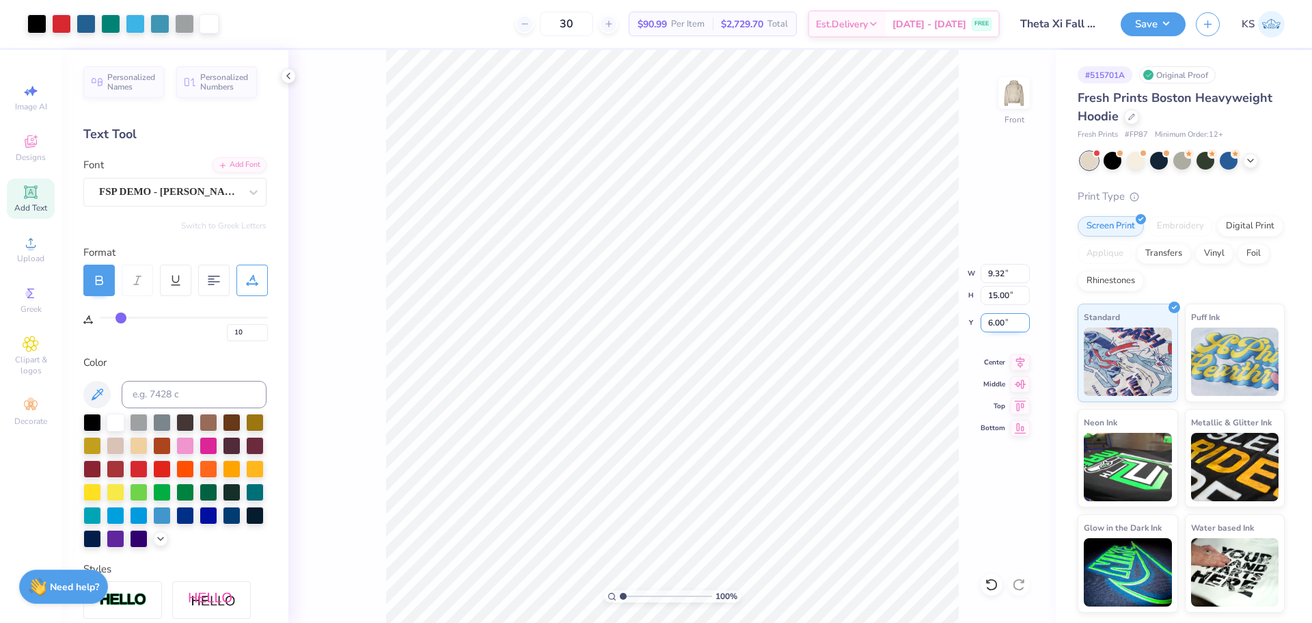
click at [998, 329] on input "6.00" at bounding box center [1005, 322] width 49 height 19
type input "5.00"
type input "1"
drag, startPoint x: 631, startPoint y: 595, endPoint x: 595, endPoint y: 558, distance: 51.7
click at [620, 590] on input "range" at bounding box center [666, 596] width 92 height 12
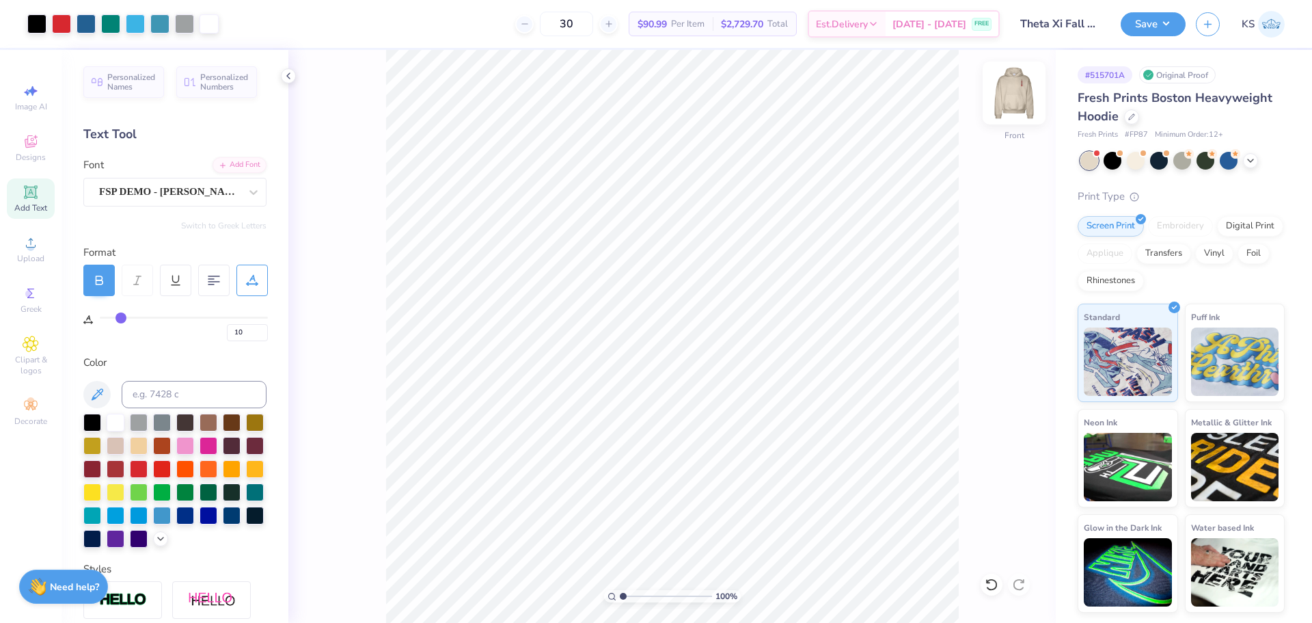
click at [1016, 98] on img at bounding box center [1014, 93] width 55 height 55
click at [1009, 96] on img at bounding box center [1014, 93] width 55 height 55
click at [1023, 98] on img at bounding box center [1014, 93] width 55 height 55
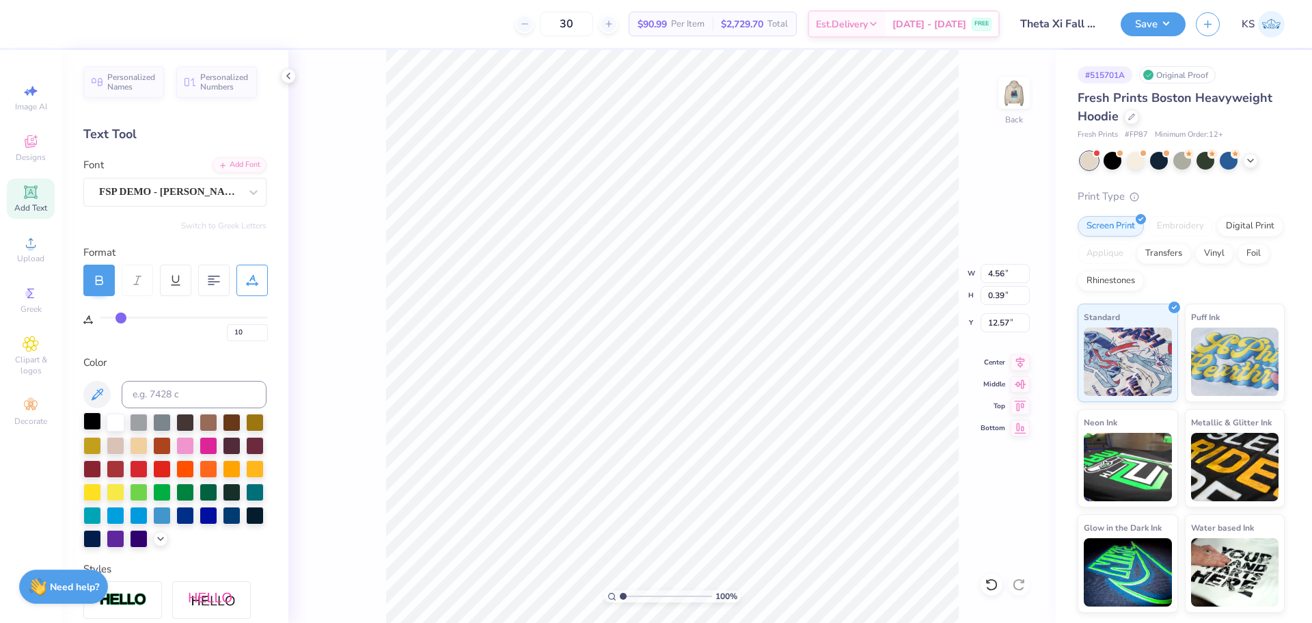
click at [94, 422] on div at bounding box center [92, 421] width 18 height 18
click at [1000, 272] on input "4.56" at bounding box center [1005, 273] width 49 height 19
drag, startPoint x: 998, startPoint y: 293, endPoint x: 1047, endPoint y: 292, distance: 48.5
click at [1046, 294] on div "100 % Back W 4.56 4.56 " H 0.39 0.39 " Y 12.57 12.57 " Center Middle Top Bottom" at bounding box center [671, 336] width 767 height 573
click at [1003, 296] on input "0.39" at bounding box center [1005, 295] width 49 height 19
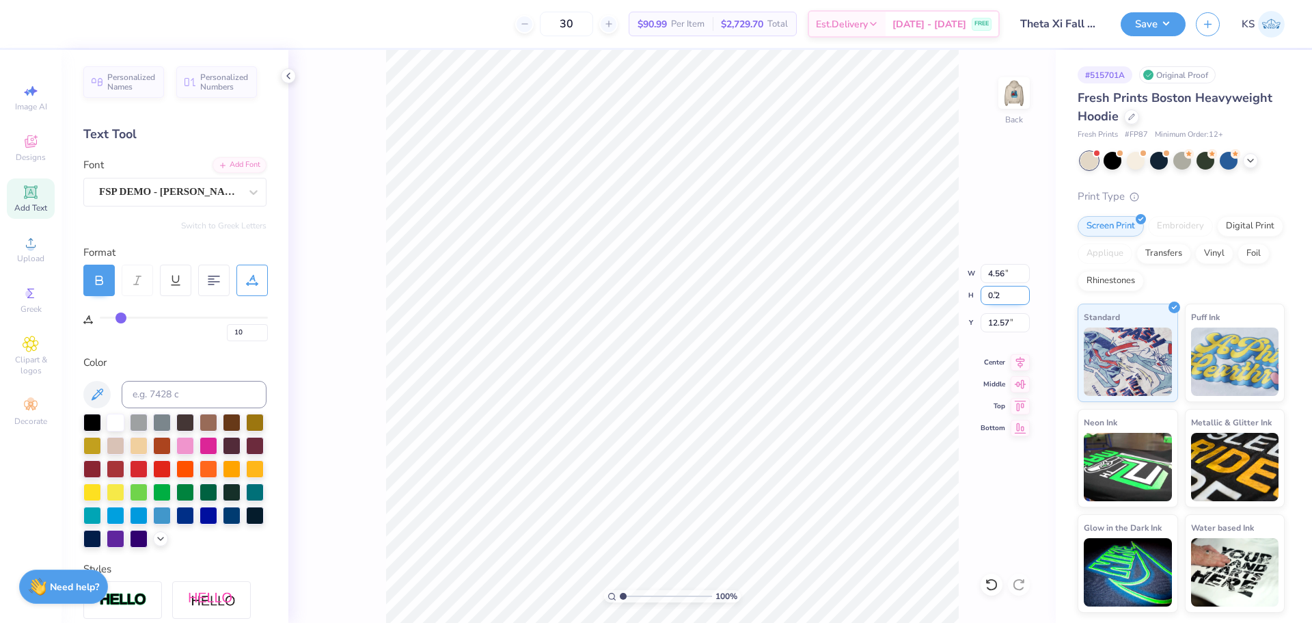
type input "0.2"
type input "2.36"
type input "0.20"
type input "6.75"
click at [646, 595] on input "range" at bounding box center [666, 596] width 92 height 12
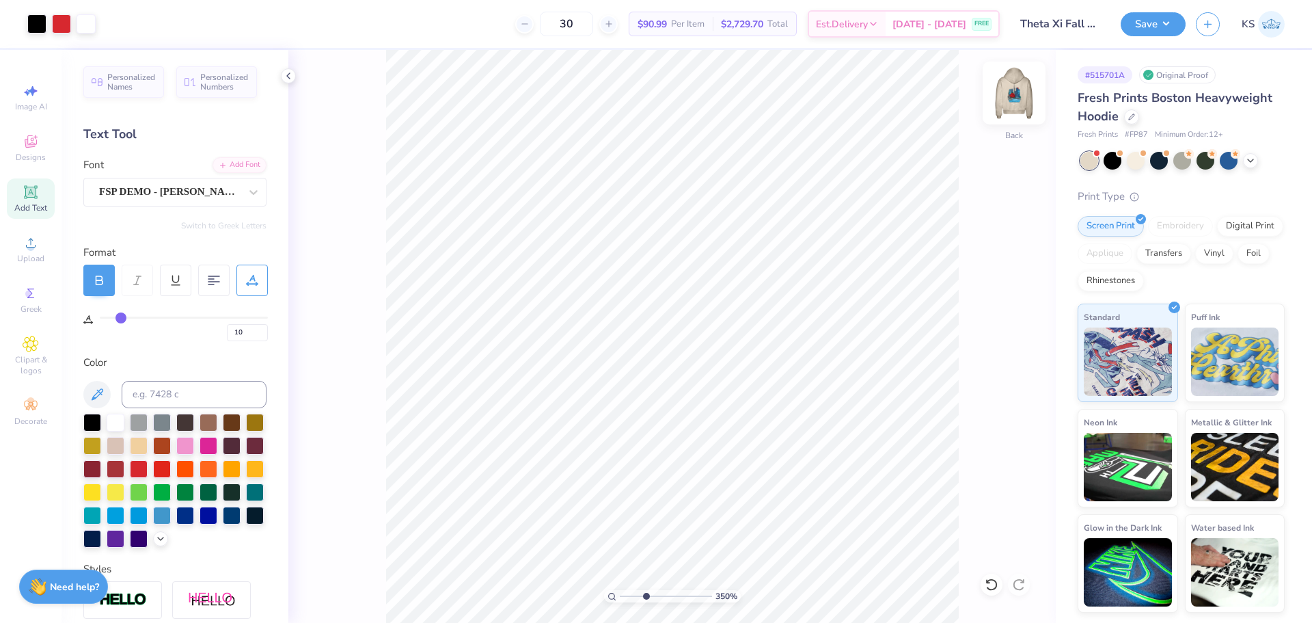
click at [1025, 110] on img at bounding box center [1014, 93] width 55 height 55
click at [1017, 92] on img at bounding box center [1014, 93] width 55 height 55
drag, startPoint x: 637, startPoint y: 593, endPoint x: 590, endPoint y: 583, distance: 47.6
type input "1"
click at [620, 590] on input "range" at bounding box center [666, 596] width 92 height 12
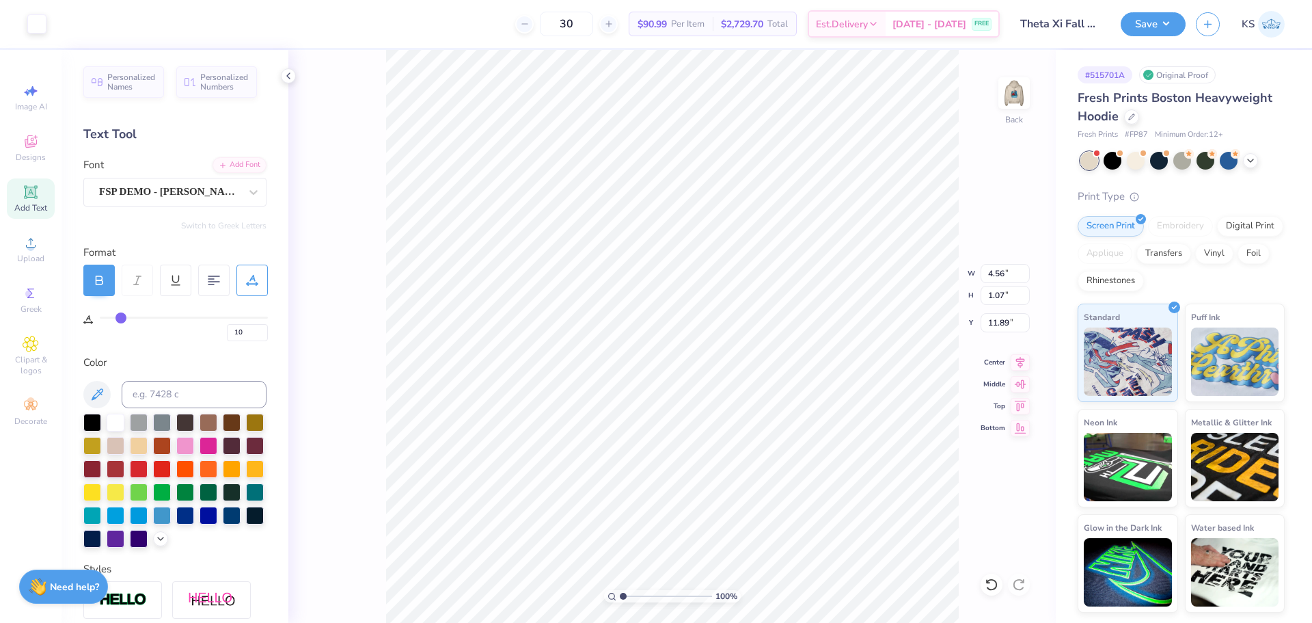
click at [48, 20] on div "Art colors 30 $90.99 Per Item $2,729.70 Total Est. Delivery [DATE] - [DATE] FRE…" at bounding box center [656, 24] width 1312 height 48
click at [43, 21] on div at bounding box center [36, 22] width 19 height 19
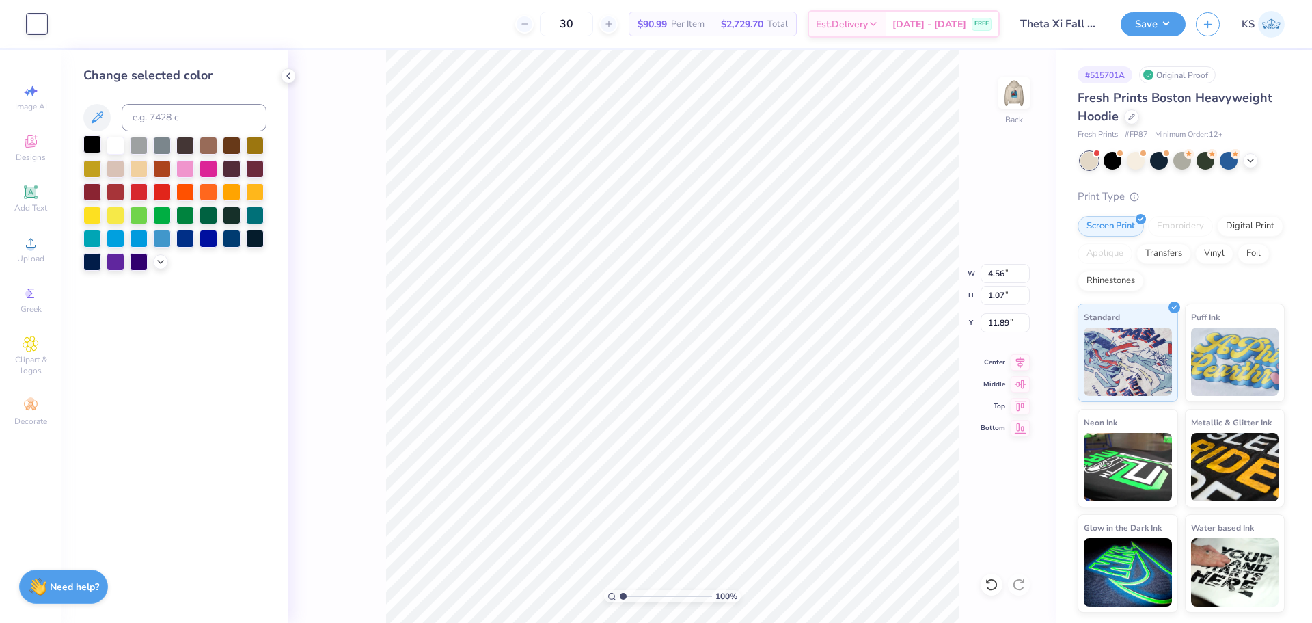
click at [92, 146] on div at bounding box center [92, 144] width 18 height 18
click at [998, 273] on input "4.56" at bounding box center [1005, 273] width 49 height 19
type input "2.00"
type input "0.47"
type input "7.25"
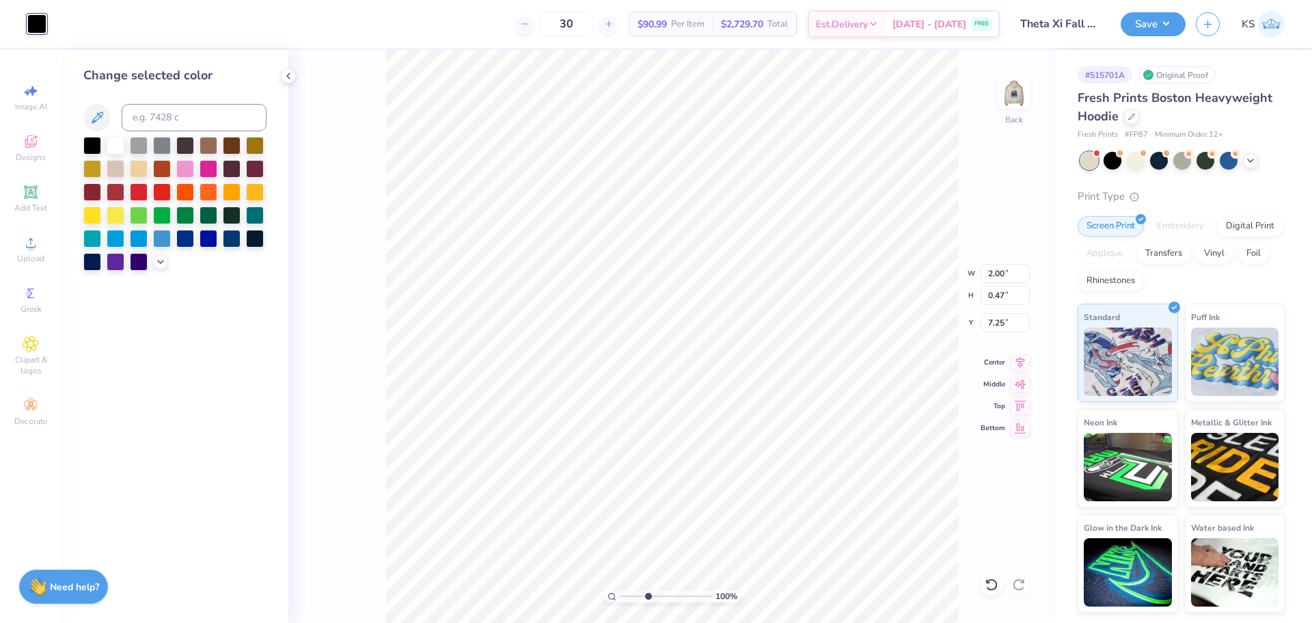
type input "3.72"
click at [648, 597] on input "range" at bounding box center [666, 596] width 92 height 12
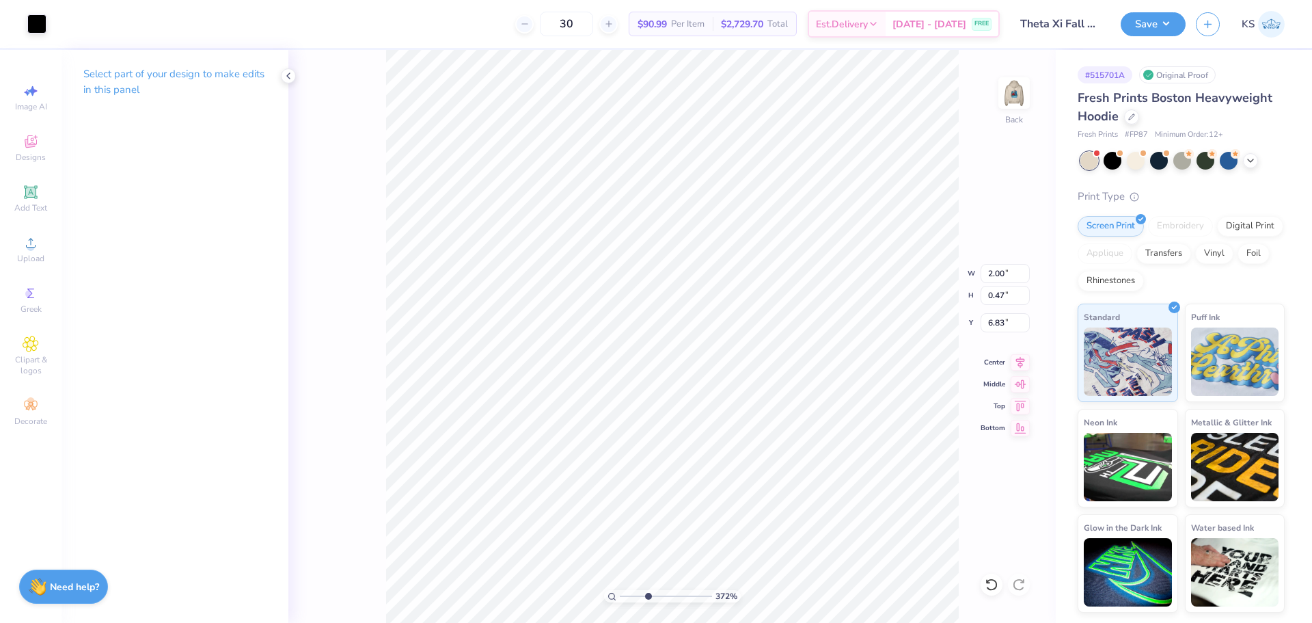
type input "6.83"
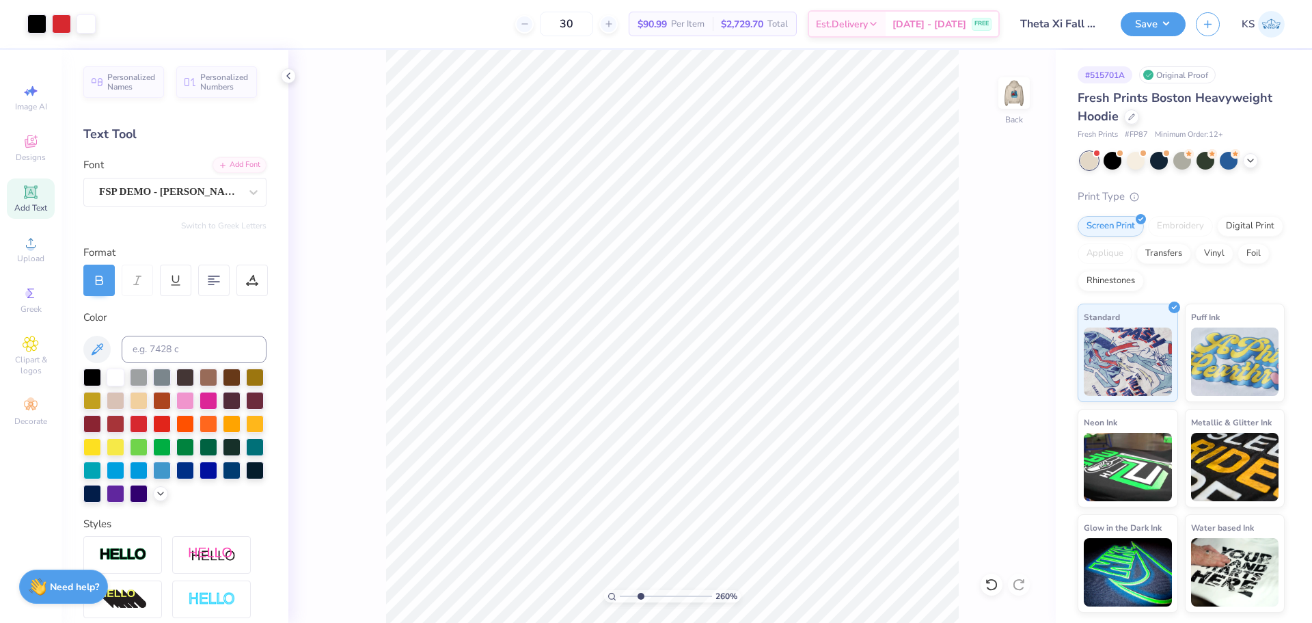
drag, startPoint x: 632, startPoint y: 601, endPoint x: 647, endPoint y: 606, distance: 16.0
type input "3.64"
click at [647, 602] on input "range" at bounding box center [666, 596] width 92 height 12
click at [1000, 269] on input "2.00" at bounding box center [1005, 273] width 49 height 19
type input "2.50"
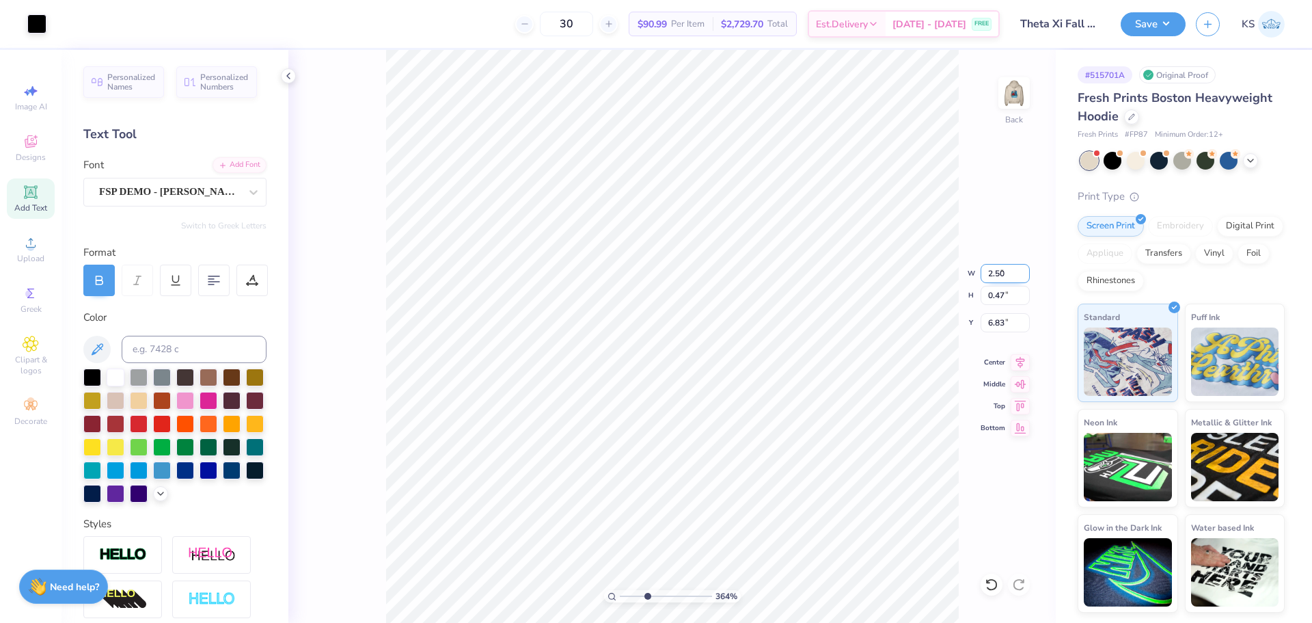
type input "0.58"
type input "6.85"
click at [999, 294] on input "5.93" at bounding box center [1005, 295] width 49 height 19
drag, startPoint x: 651, startPoint y: 597, endPoint x: 605, endPoint y: 591, distance: 46.1
click at [620, 591] on input "range" at bounding box center [666, 596] width 92 height 12
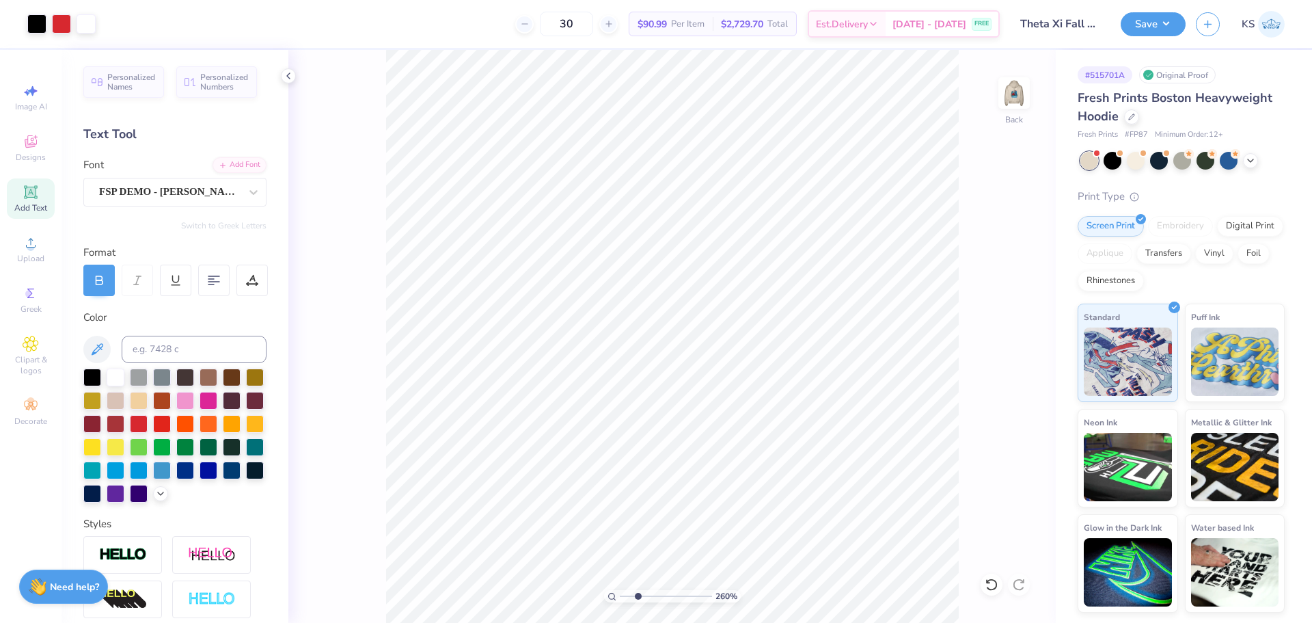
click at [638, 596] on input "range" at bounding box center [666, 596] width 92 height 12
drag, startPoint x: 637, startPoint y: 594, endPoint x: 569, endPoint y: 588, distance: 67.9
click at [620, 590] on input "range" at bounding box center [666, 596] width 92 height 12
click at [1020, 86] on img at bounding box center [1014, 93] width 55 height 55
click at [640, 596] on input "range" at bounding box center [666, 596] width 92 height 12
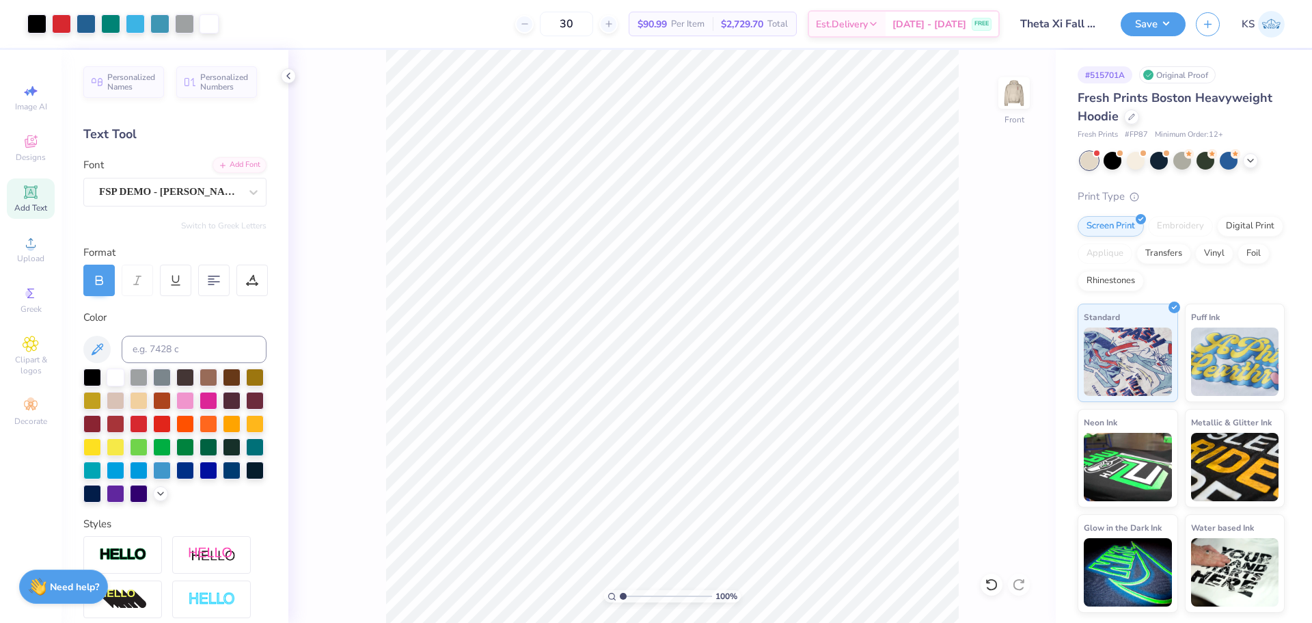
drag, startPoint x: 639, startPoint y: 594, endPoint x: 596, endPoint y: 589, distance: 43.3
type input "1"
click at [620, 590] on input "range" at bounding box center [666, 596] width 92 height 12
click at [1168, 25] on button "Save" at bounding box center [1153, 22] width 65 height 24
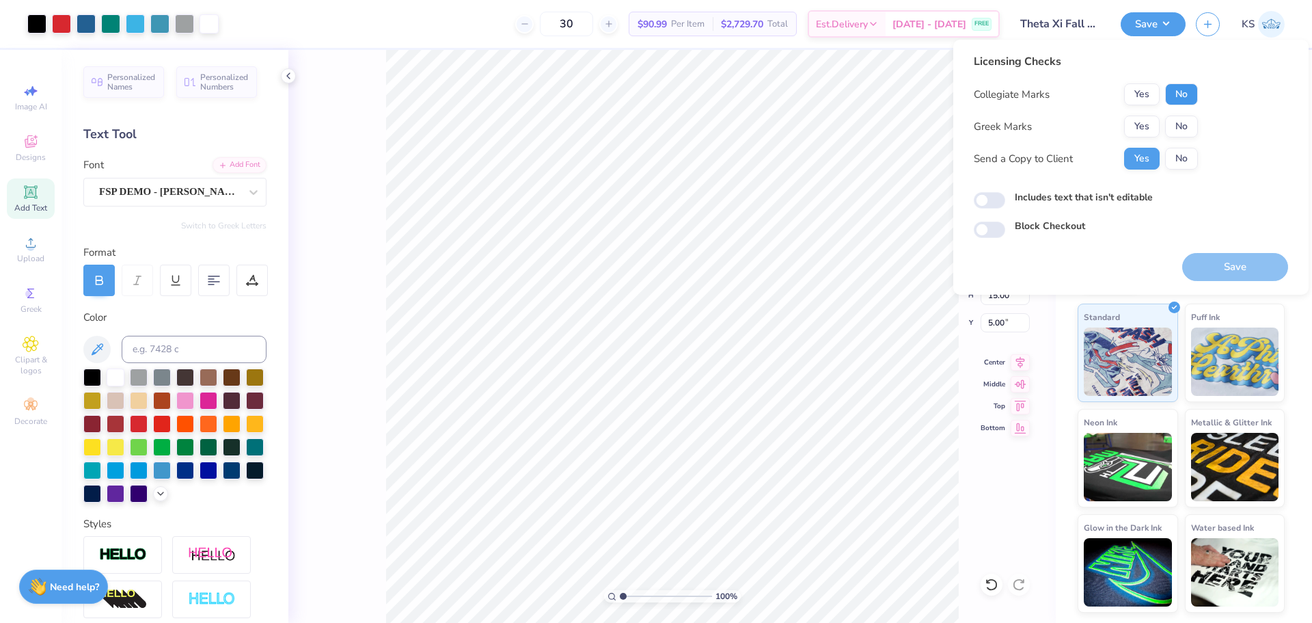
click at [1179, 96] on button "No" at bounding box center [1181, 94] width 33 height 22
drag, startPoint x: 1147, startPoint y: 127, endPoint x: 1161, endPoint y: 145, distance: 22.8
click at [1147, 130] on button "Yes" at bounding box center [1142, 126] width 36 height 22
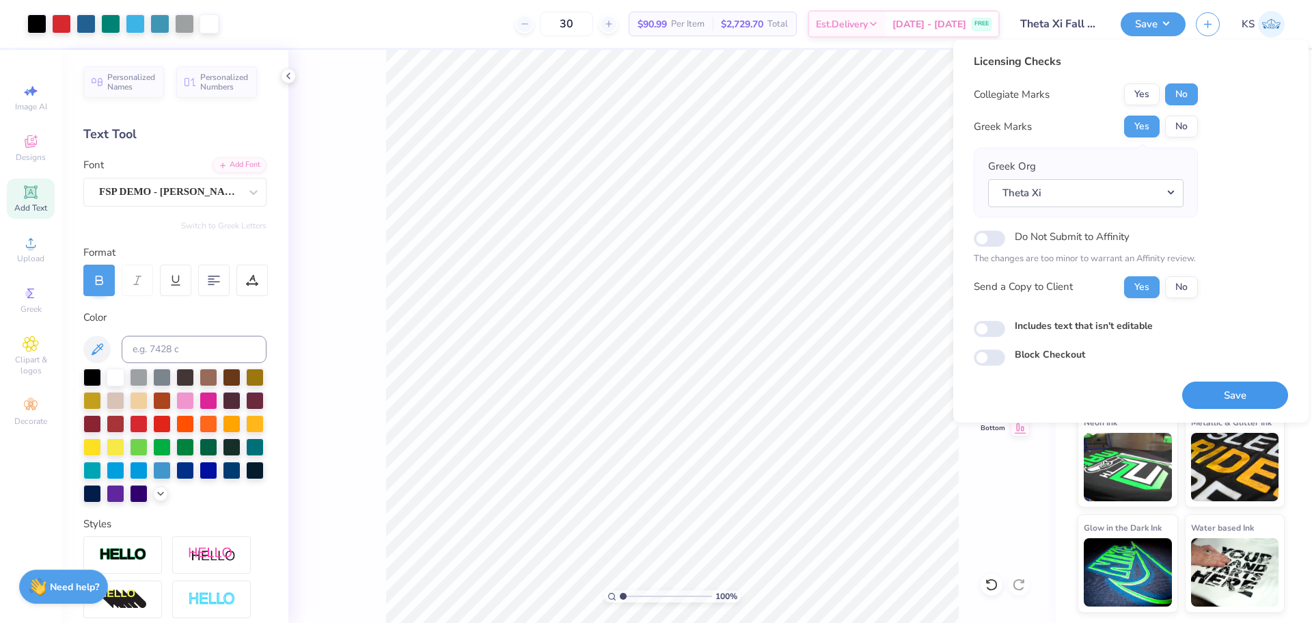
click at [1225, 395] on button "Save" at bounding box center [1235, 395] width 106 height 28
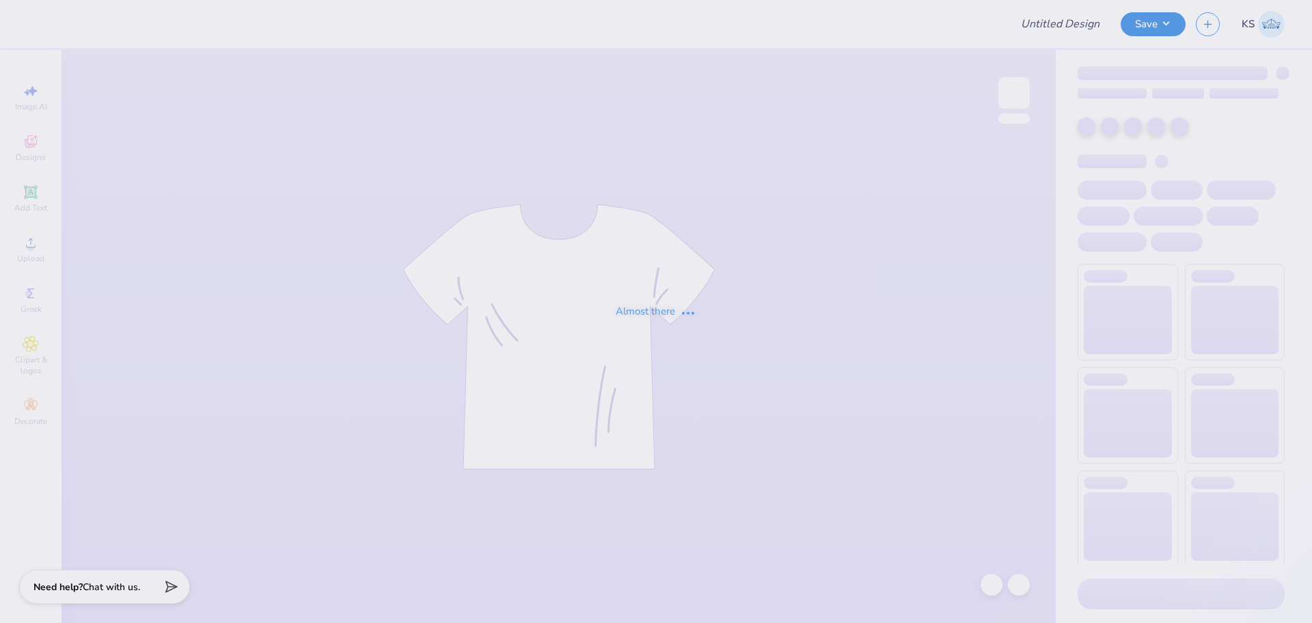
type input "Theta Chi PW Hoodies"
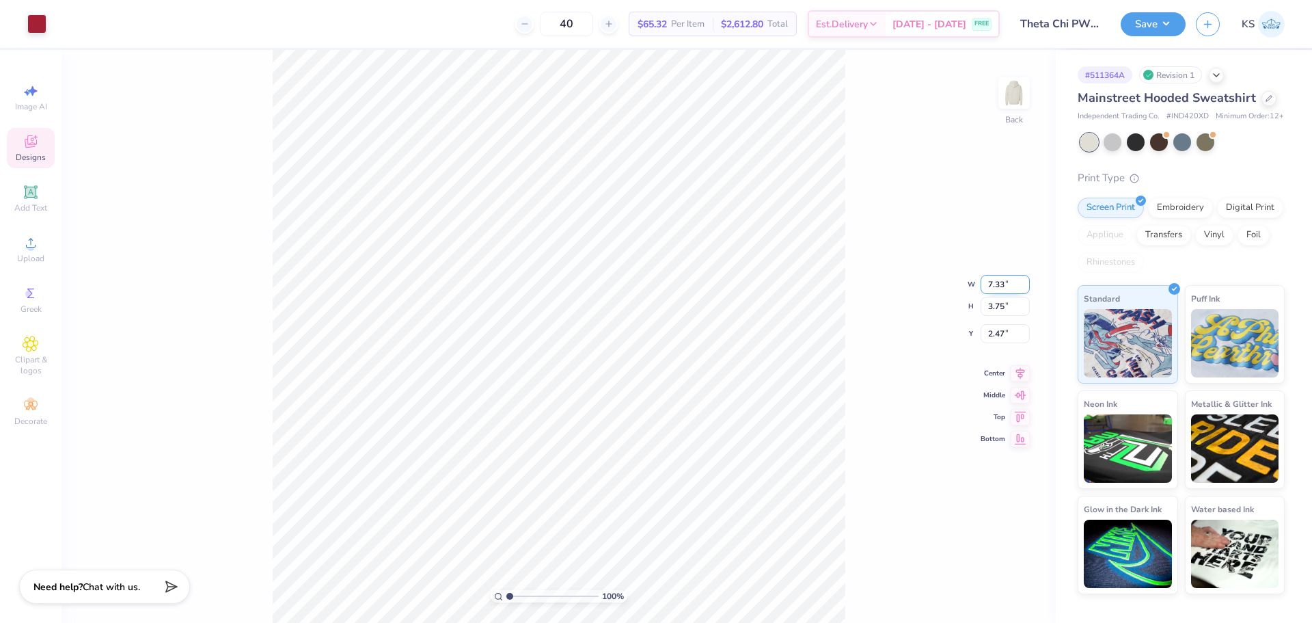
click at [1004, 287] on input "7.33" at bounding box center [1005, 284] width 49 height 19
type input "7.36"
type input "3.76"
click at [1011, 327] on input "2.46" at bounding box center [1005, 322] width 49 height 19
type input "3.00"
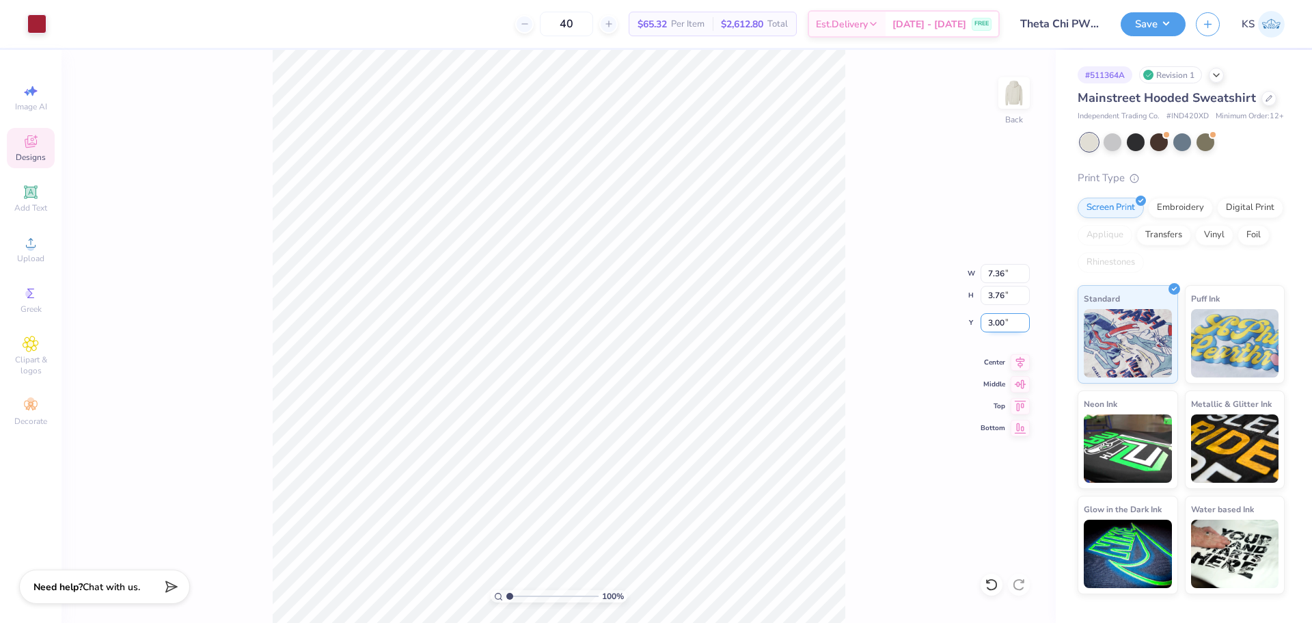
click at [1000, 321] on input "3.00" at bounding box center [1005, 322] width 49 height 19
type input "2.50"
click at [1018, 361] on icon at bounding box center [1020, 360] width 19 height 16
click at [882, 368] on div "100 % Back W 7.36 7.36 " H 3.76 3.76 " Y 2.50 2.50 " Center Middle Top Bottom" at bounding box center [559, 336] width 994 height 573
click at [993, 579] on icon at bounding box center [992, 584] width 14 height 14
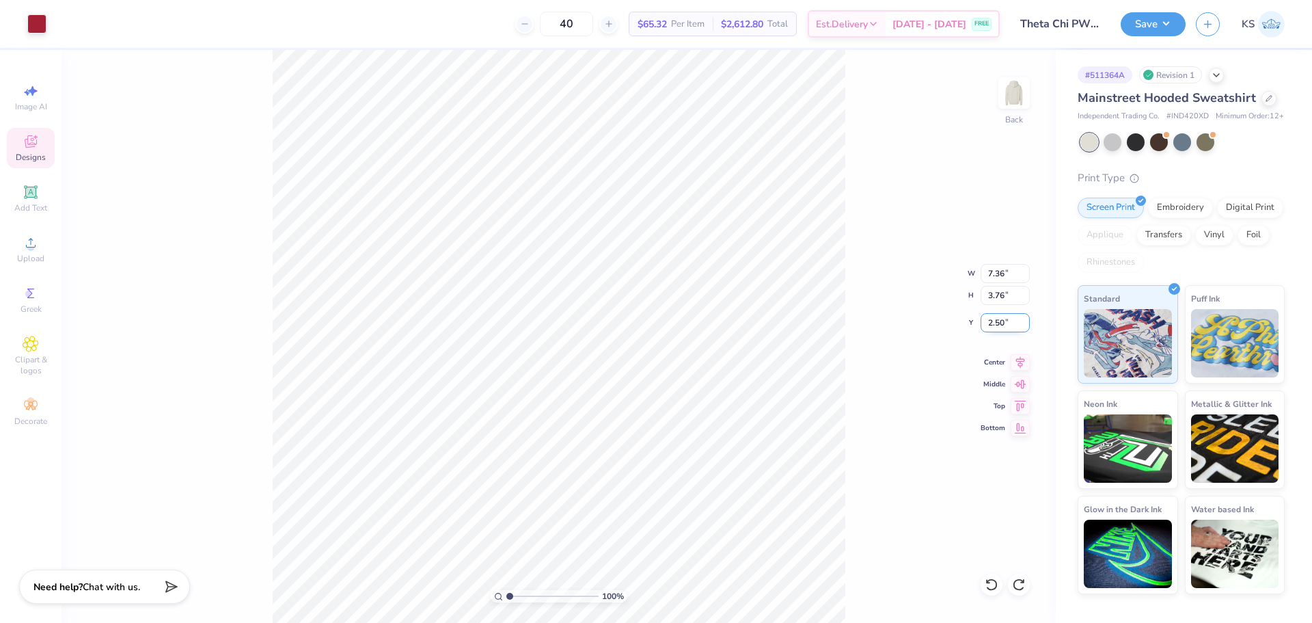
click at [1007, 318] on input "2.50" at bounding box center [1005, 322] width 49 height 19
type input "2.00"
drag, startPoint x: 1168, startPoint y: 32, endPoint x: 1175, endPoint y: 38, distance: 8.8
click at [1168, 31] on button "Save" at bounding box center [1153, 22] width 65 height 24
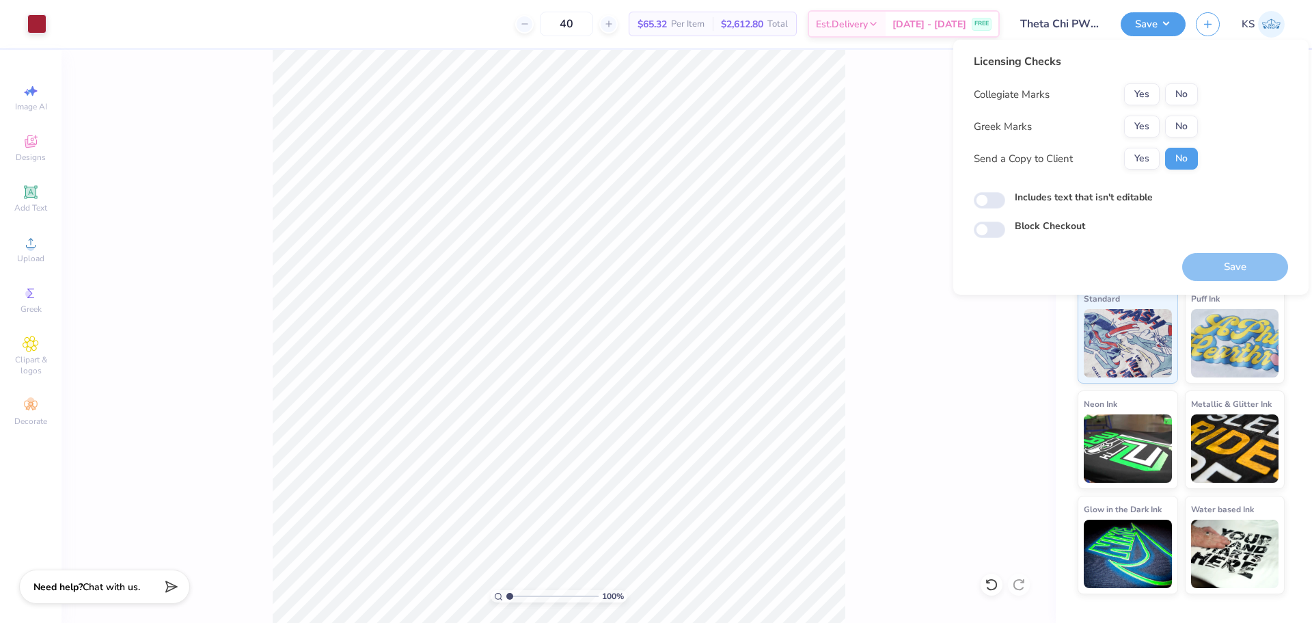
click at [1189, 107] on div "Collegiate Marks Yes No Greek Marks Yes No Send a Copy to Client Yes No" at bounding box center [1086, 126] width 224 height 86
drag, startPoint x: 1181, startPoint y: 92, endPoint x: 1163, endPoint y: 114, distance: 28.2
click at [1177, 93] on button "No" at bounding box center [1181, 94] width 33 height 22
drag, startPoint x: 1163, startPoint y: 114, endPoint x: 1149, endPoint y: 145, distance: 33.7
click at [1145, 127] on button "Yes" at bounding box center [1142, 126] width 36 height 22
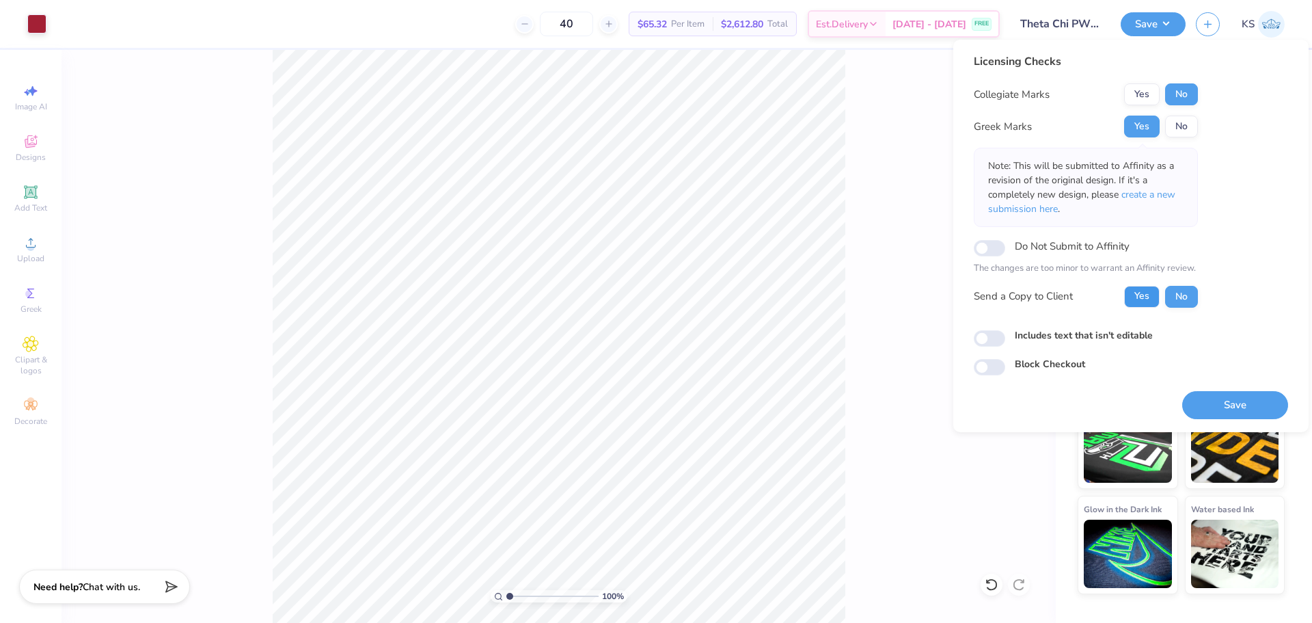
click at [1139, 292] on button "Yes" at bounding box center [1142, 297] width 36 height 22
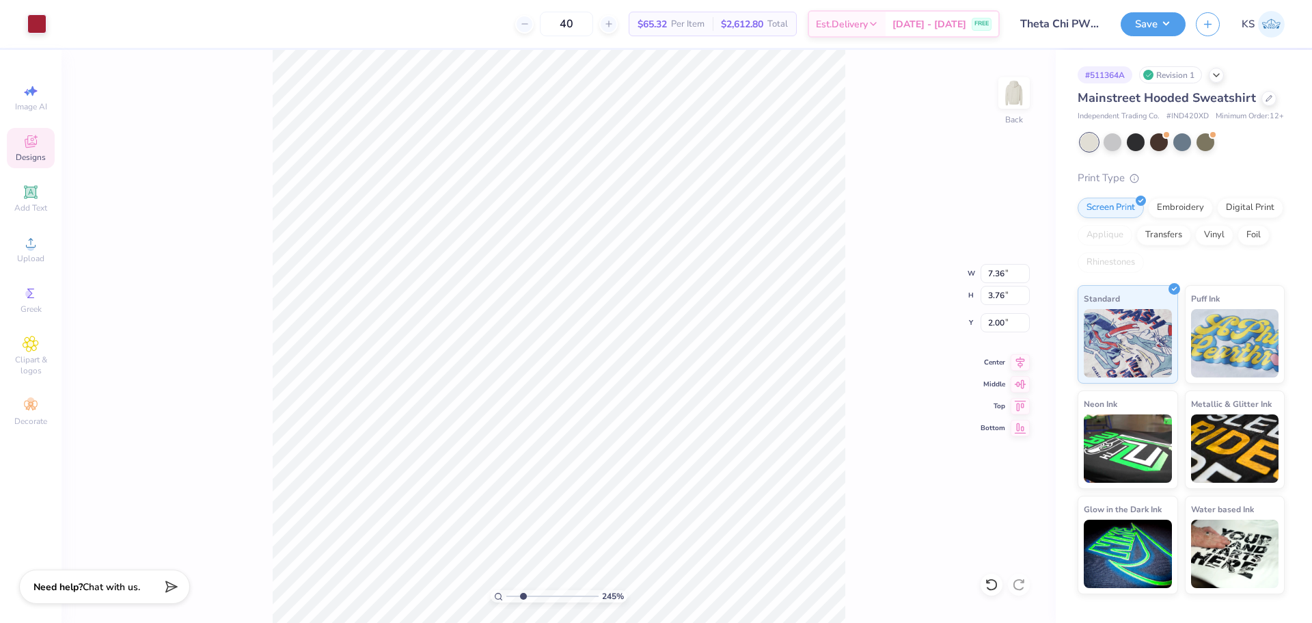
click at [523, 599] on input "range" at bounding box center [552, 596] width 92 height 12
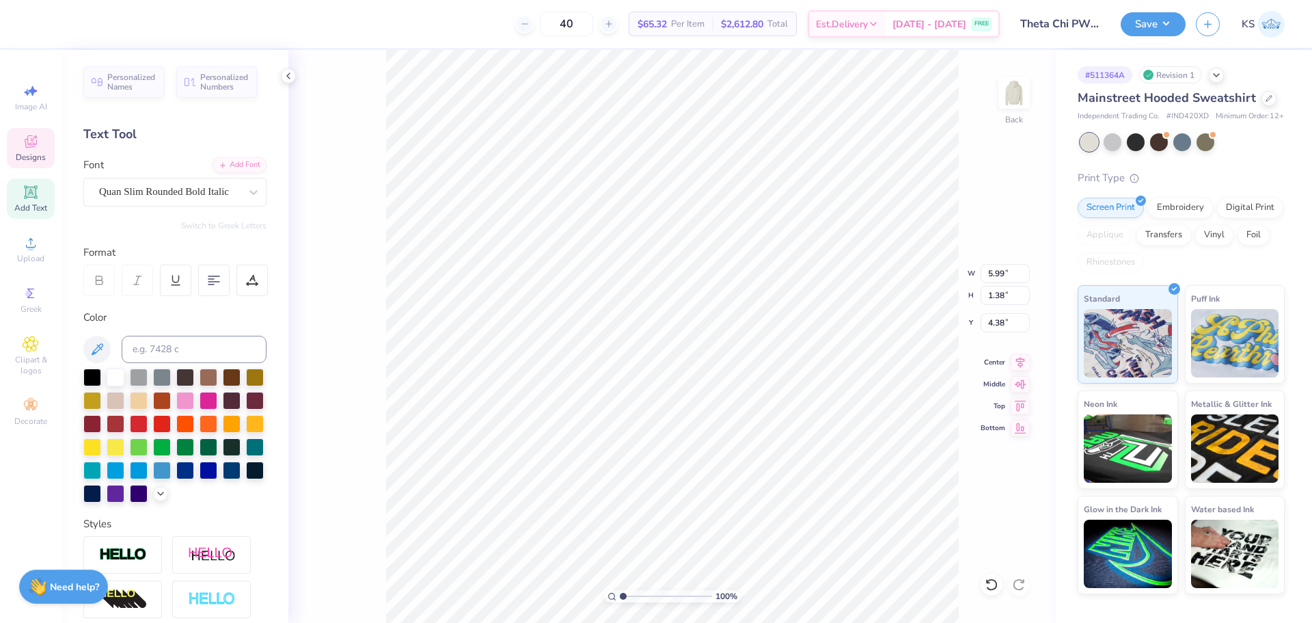
drag, startPoint x: 597, startPoint y: 586, endPoint x: 520, endPoint y: 566, distance: 79.7
type input "1"
click at [620, 590] on input "range" at bounding box center [666, 596] width 92 height 12
click at [1162, 15] on button "Save" at bounding box center [1153, 22] width 65 height 24
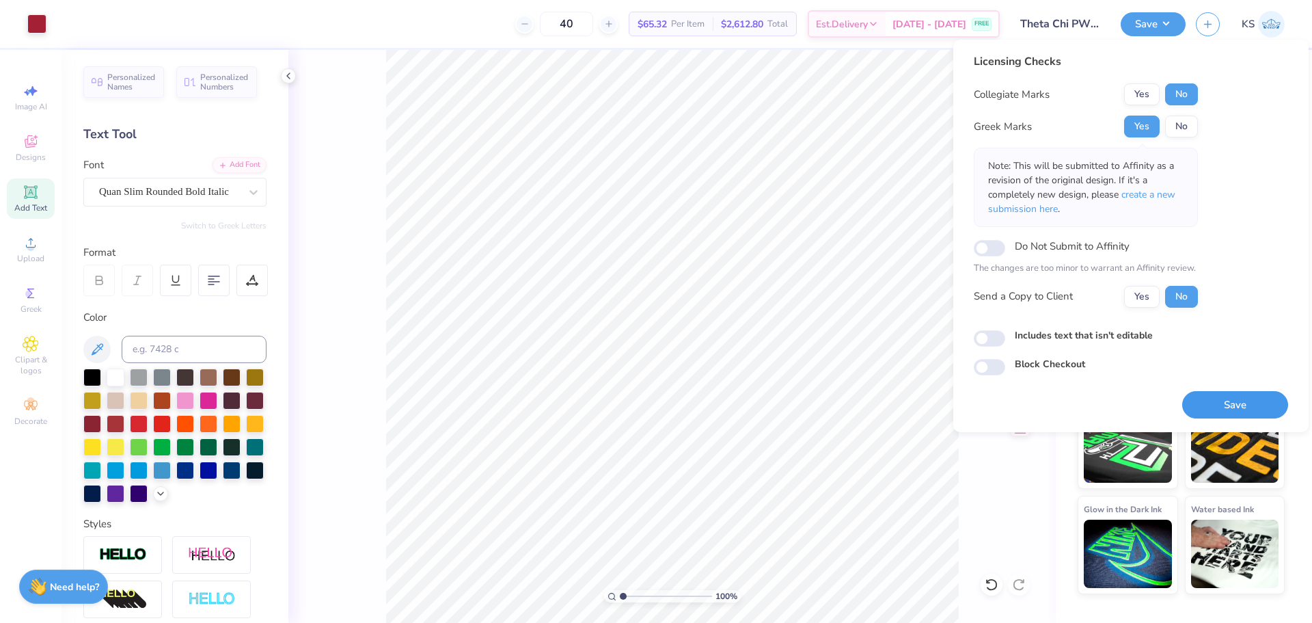
click at [1216, 416] on button "Save" at bounding box center [1235, 405] width 106 height 28
